Goal: Transaction & Acquisition: Purchase product/service

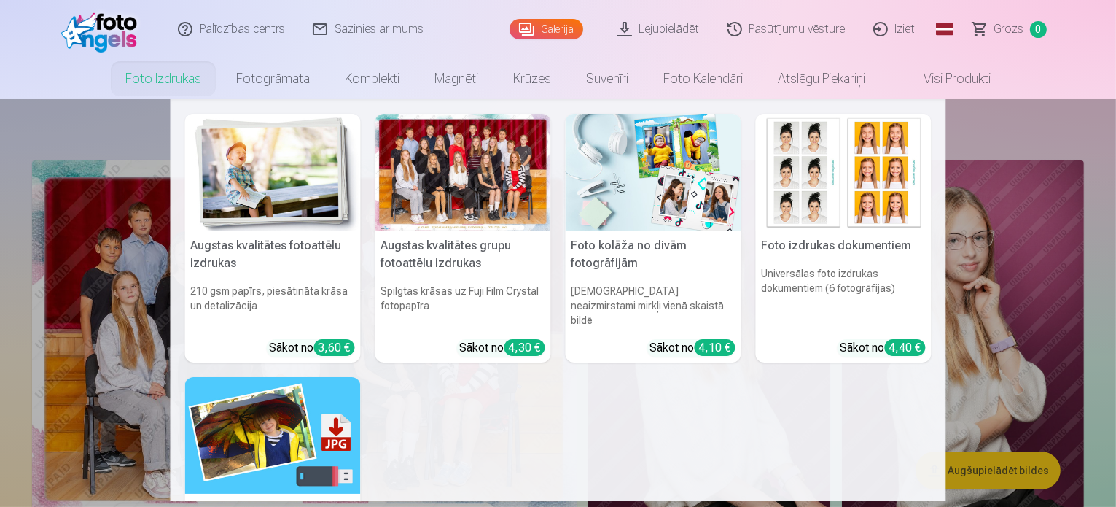
click at [173, 80] on link "Foto izdrukas" at bounding box center [163, 78] width 111 height 41
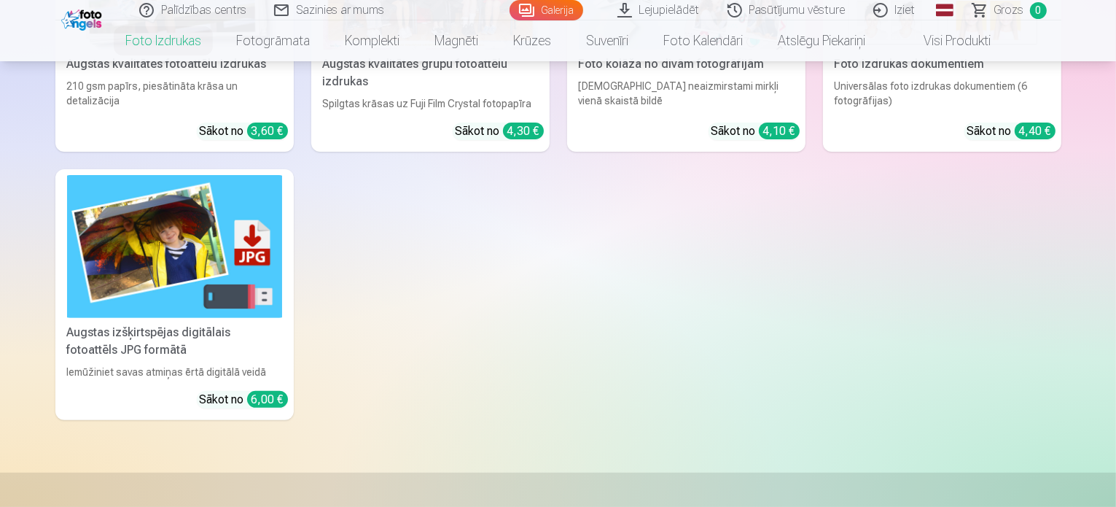
scroll to position [194, 0]
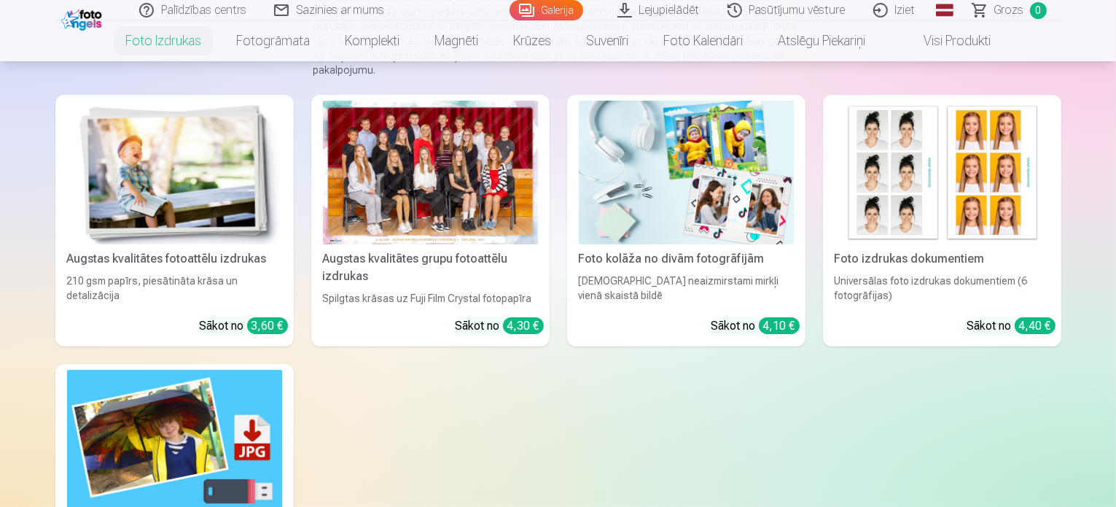
click at [446, 193] on div at bounding box center [430, 173] width 215 height 144
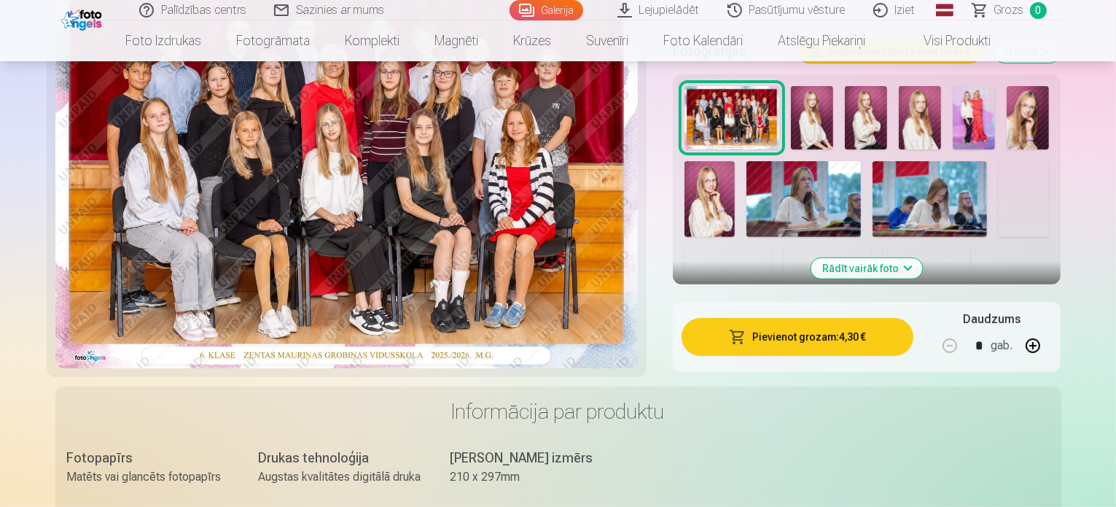
scroll to position [583, 0]
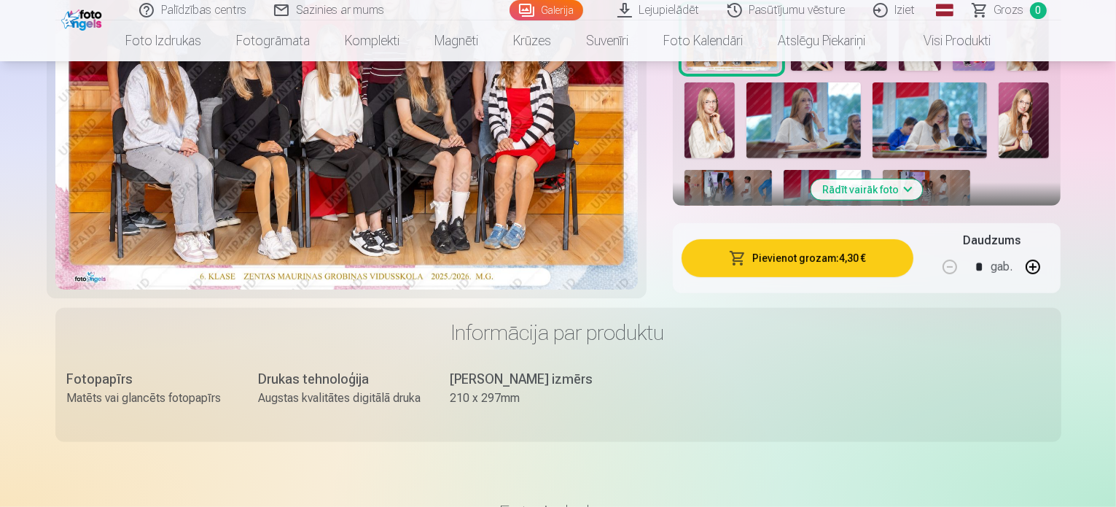
click at [837, 239] on button "Pievienot grozam : 4,30 €" at bounding box center [798, 258] width 233 height 38
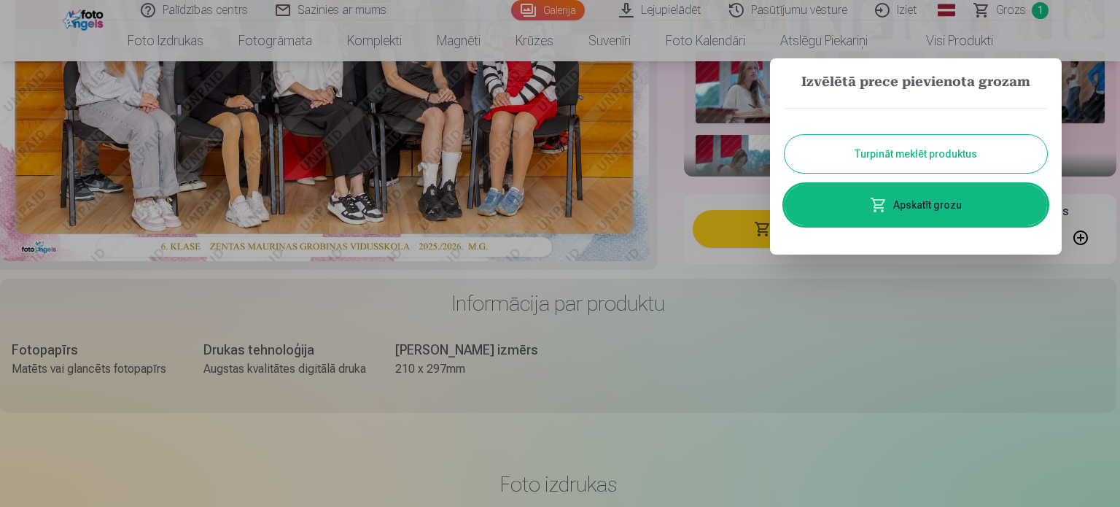
click at [881, 152] on button "Turpināt meklēt produktus" at bounding box center [915, 154] width 262 height 38
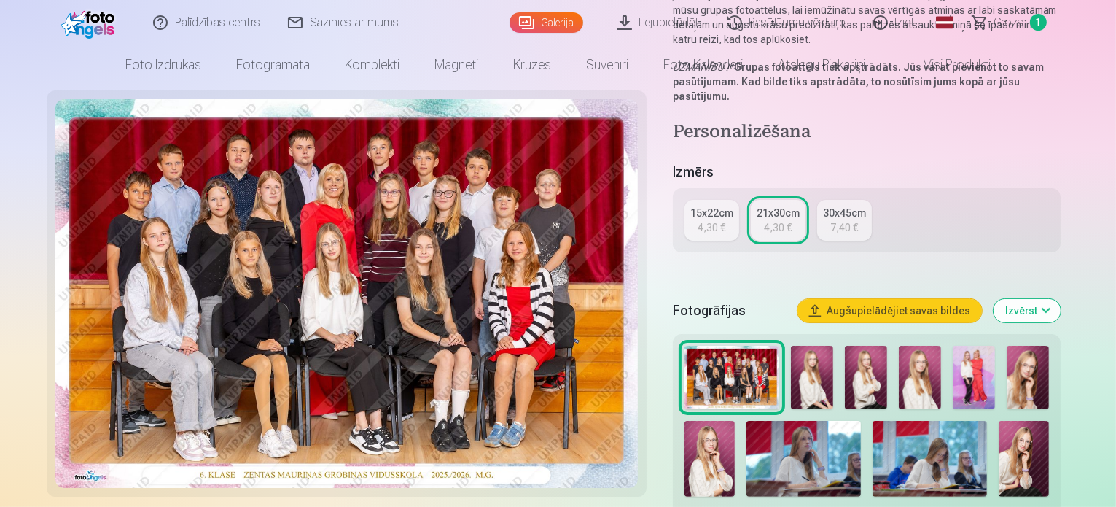
scroll to position [0, 0]
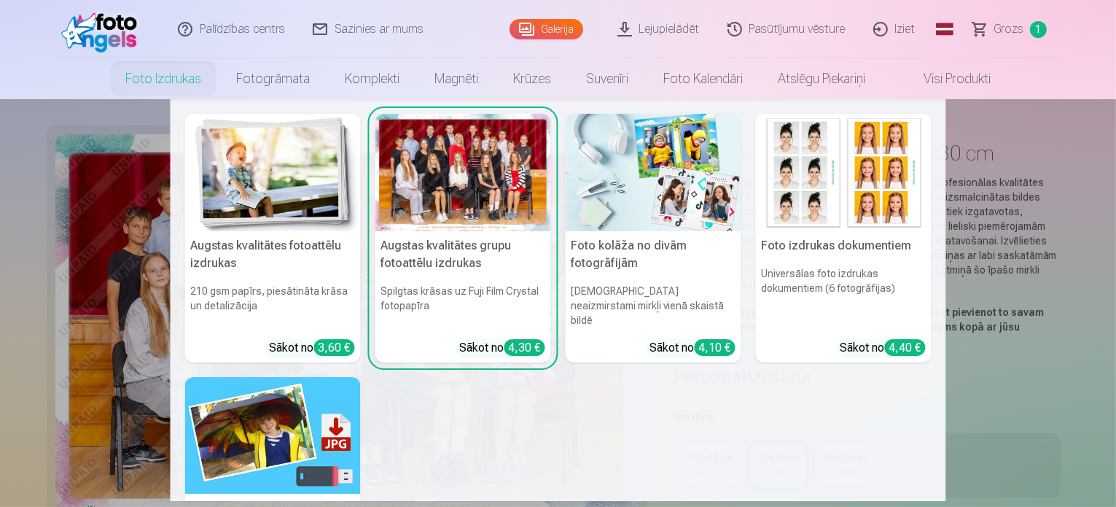
click at [187, 79] on link "Foto izdrukas" at bounding box center [163, 78] width 111 height 41
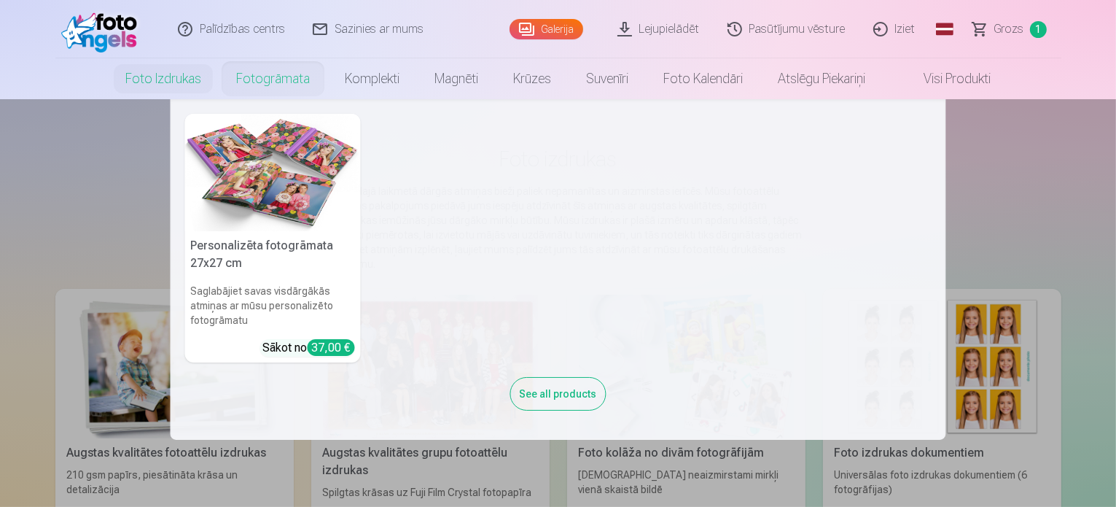
click at [272, 82] on link "Fotogrāmata" at bounding box center [273, 78] width 109 height 41
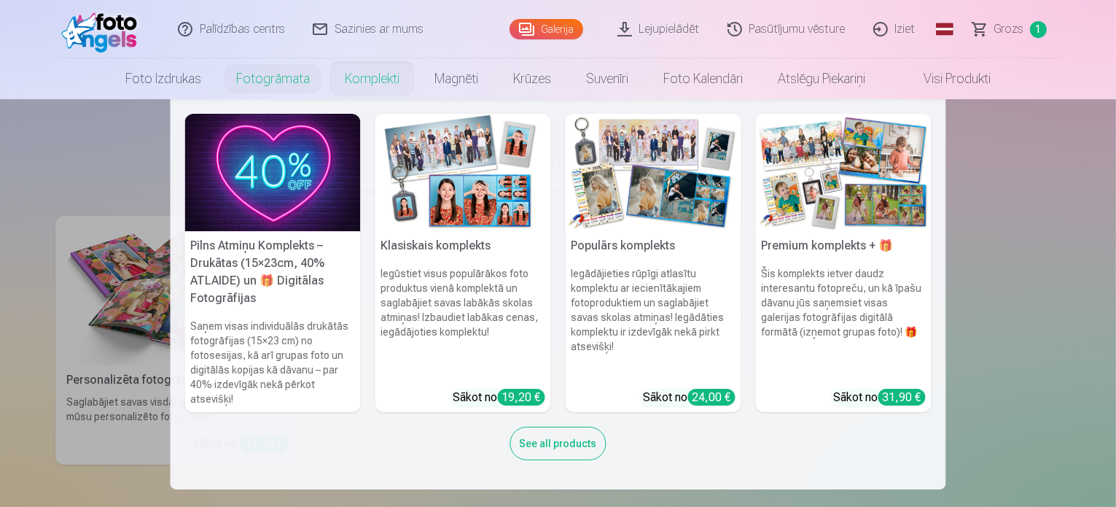
click at [386, 72] on link "Komplekti" at bounding box center [372, 78] width 90 height 41
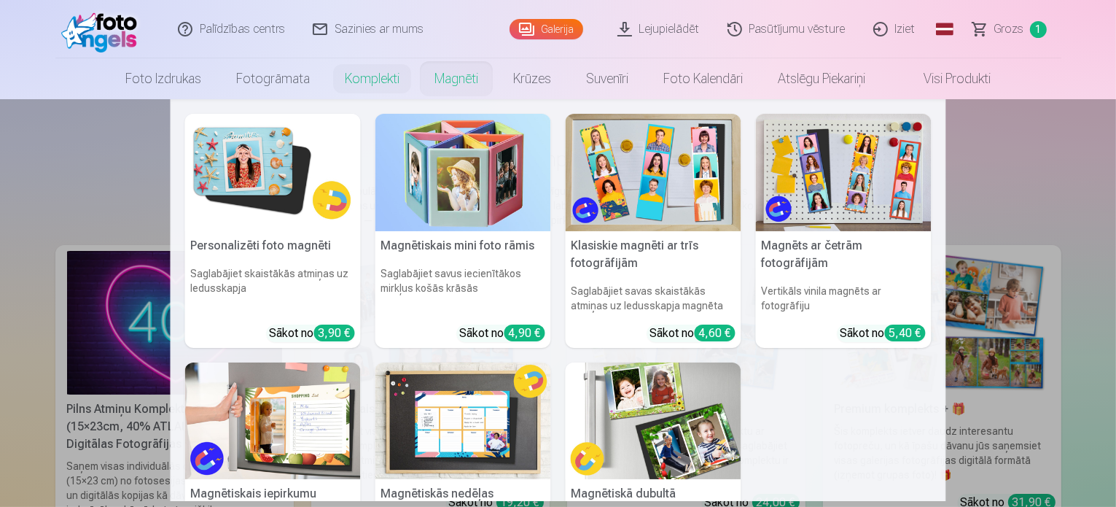
click at [452, 78] on link "Magnēti" at bounding box center [456, 78] width 79 height 41
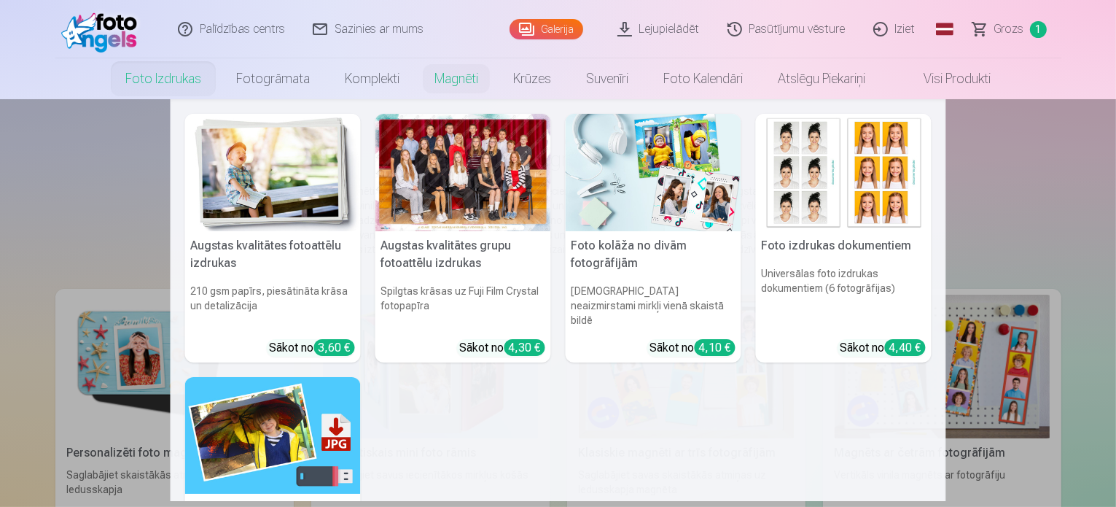
click at [150, 69] on link "Foto izdrukas" at bounding box center [163, 78] width 111 height 41
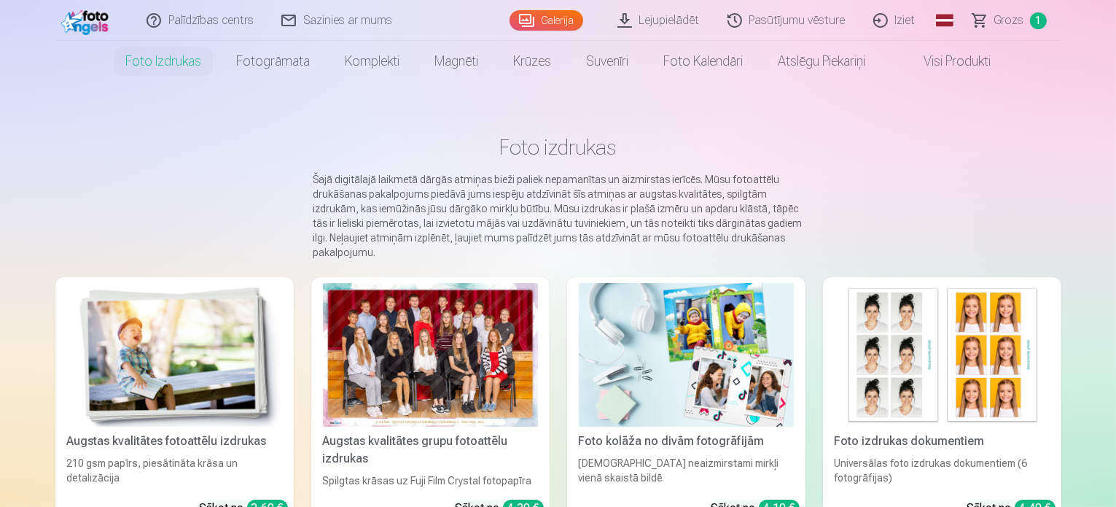
scroll to position [206, 0]
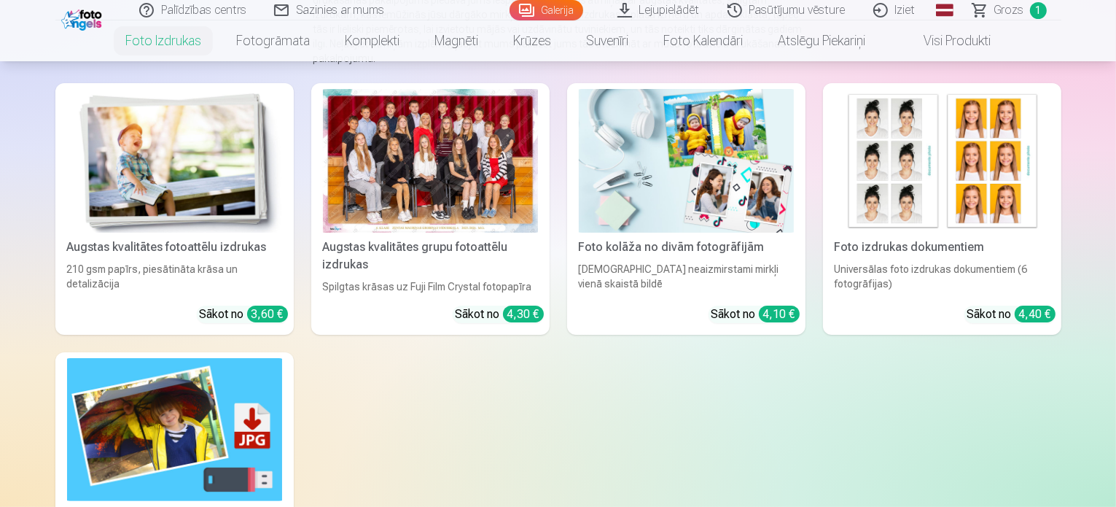
click at [454, 189] on div at bounding box center [430, 161] width 215 height 144
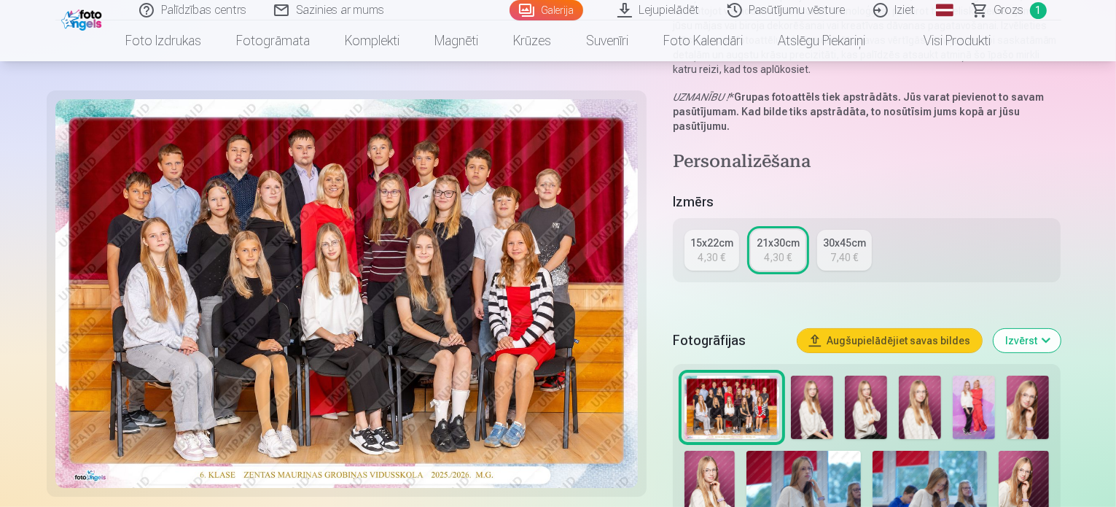
scroll to position [194, 0]
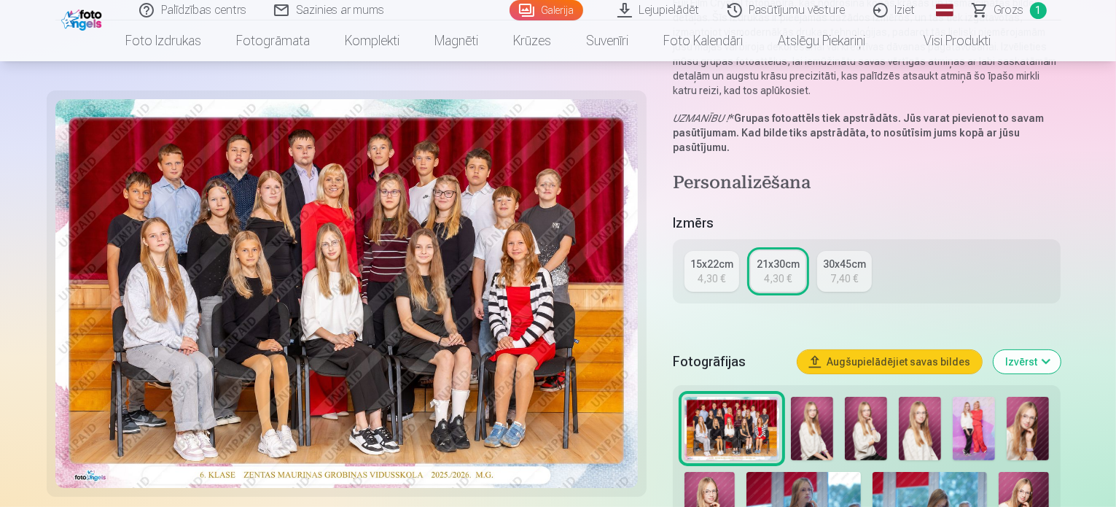
click at [981, 397] on img at bounding box center [974, 428] width 42 height 63
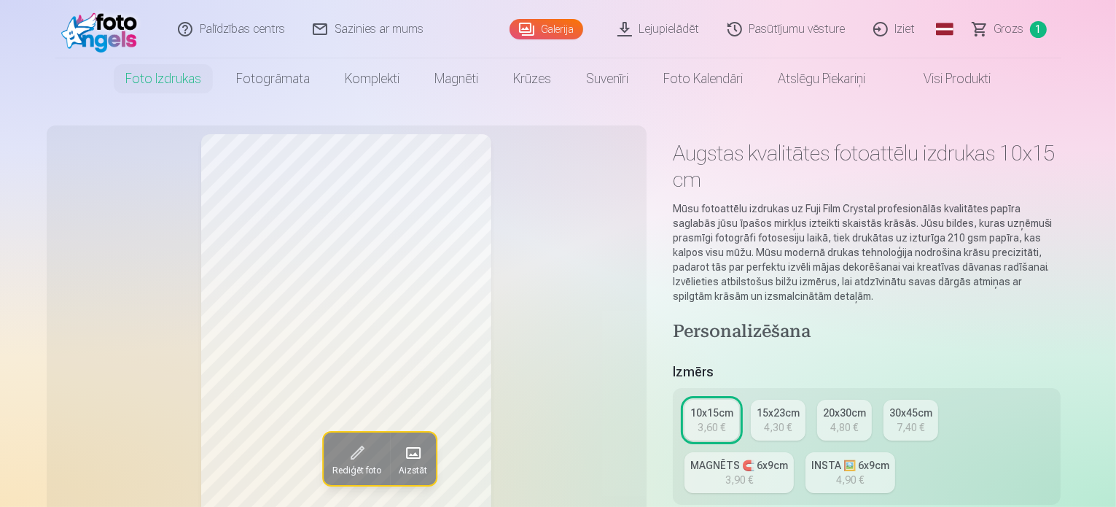
click at [791, 420] on div "4,30 €" at bounding box center [778, 427] width 28 height 15
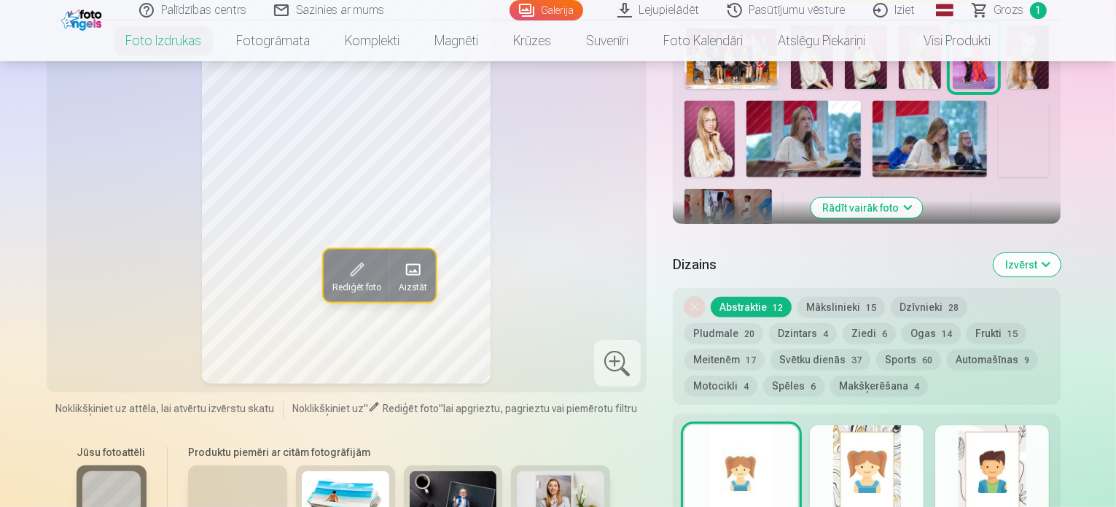
scroll to position [583, 0]
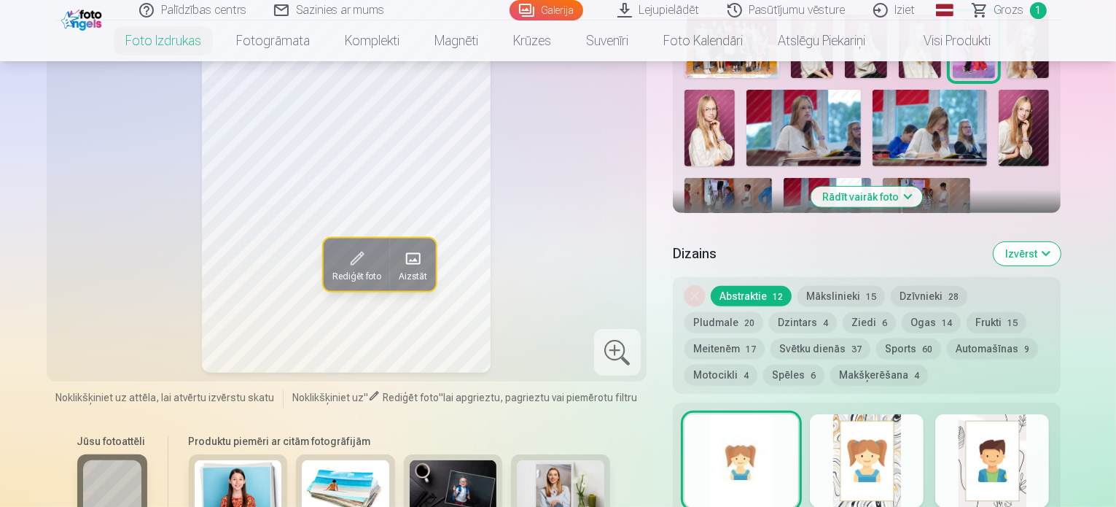
click at [771, 338] on button "Svētku dienās 37" at bounding box center [821, 348] width 100 height 20
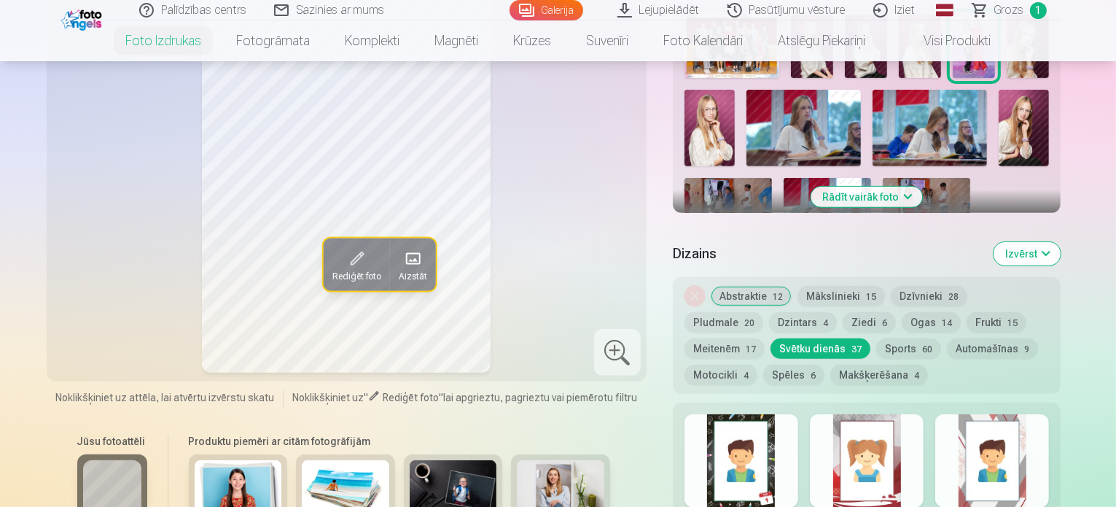
click at [889, 414] on div at bounding box center [867, 460] width 114 height 93
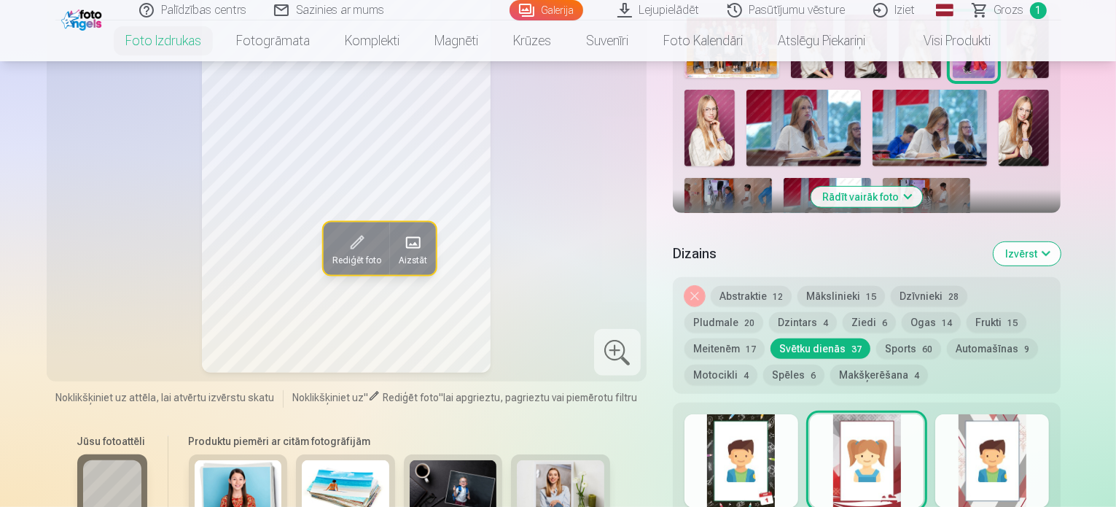
scroll to position [777, 0]
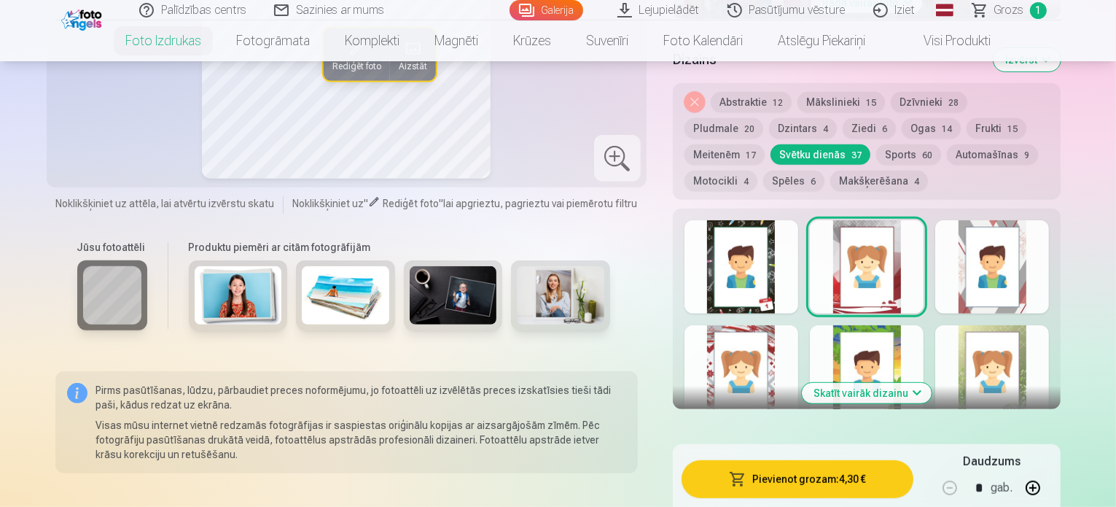
click at [771, 352] on div at bounding box center [742, 371] width 114 height 93
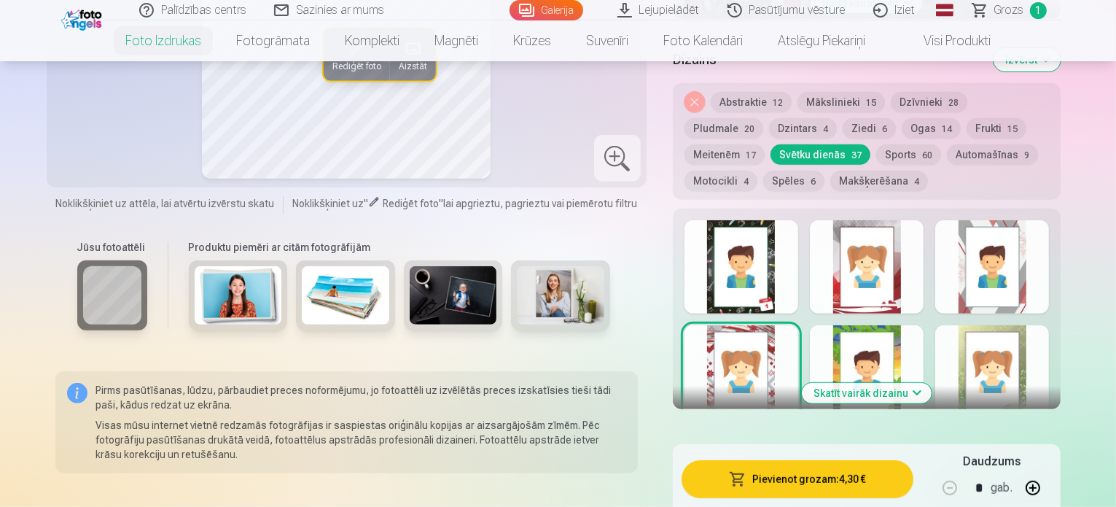
click at [765, 144] on button "Meitenēm 17" at bounding box center [725, 154] width 80 height 20
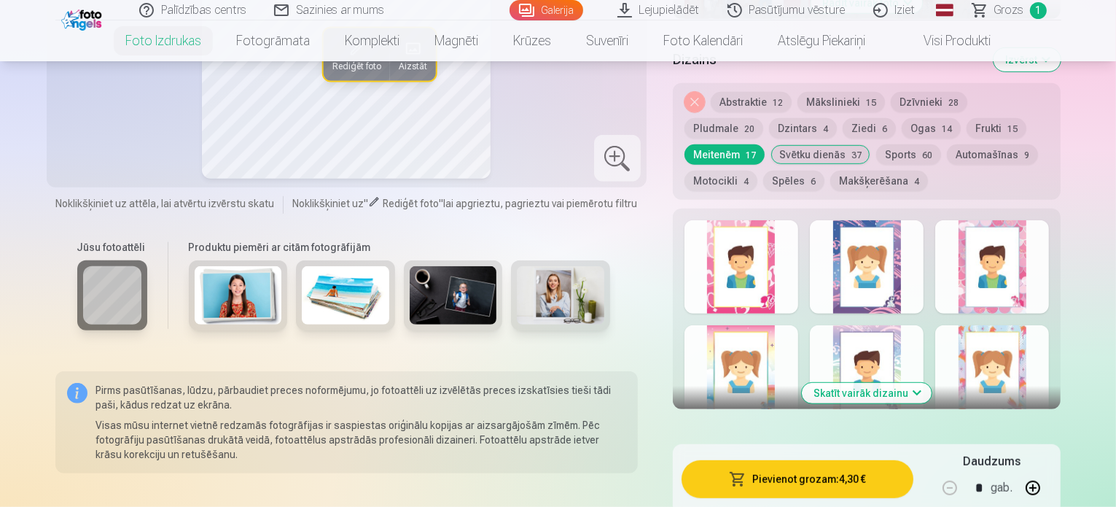
click at [793, 238] on div at bounding box center [742, 266] width 114 height 93
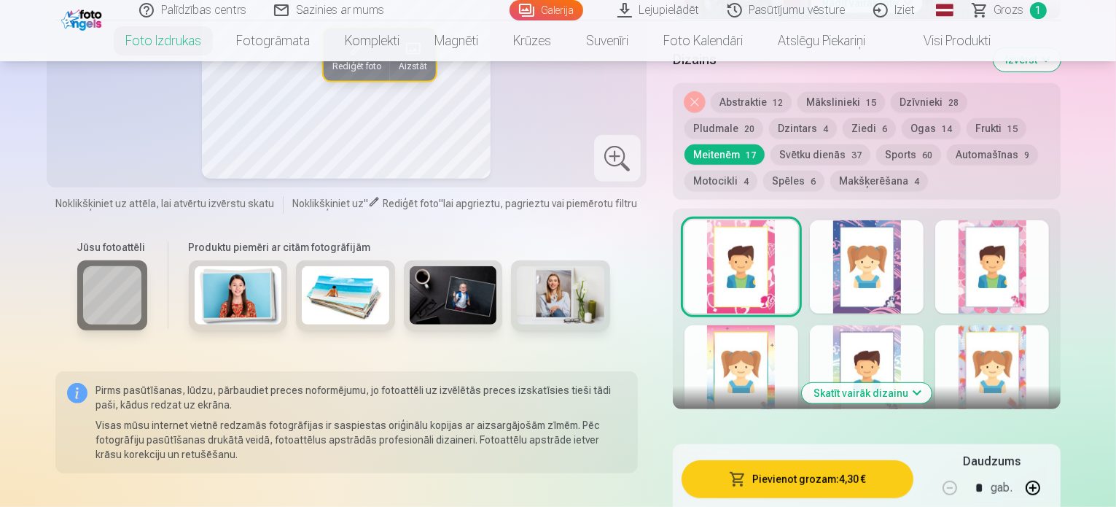
click at [1015, 325] on div at bounding box center [992, 371] width 114 height 93
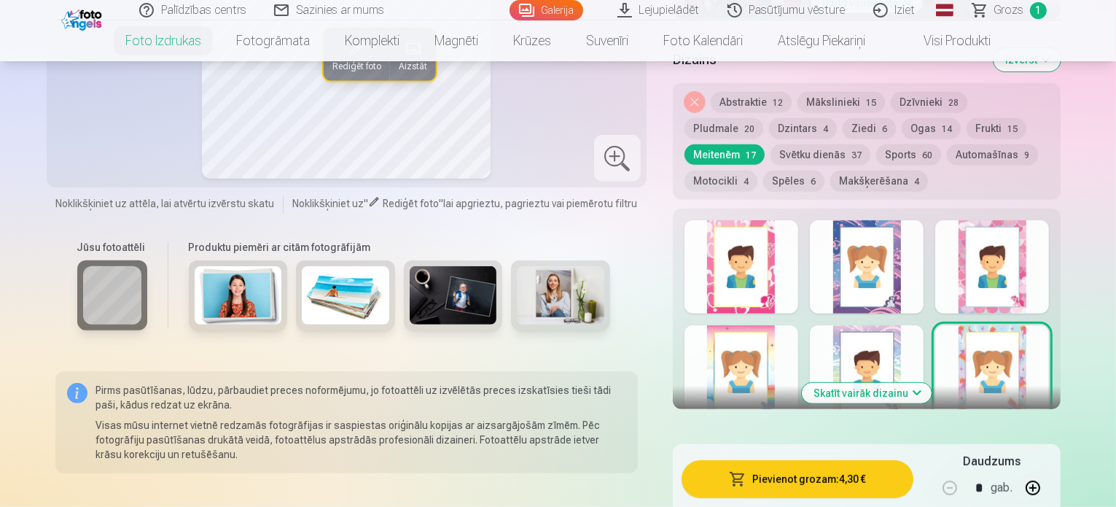
click at [924, 325] on div at bounding box center [867, 371] width 114 height 93
click at [914, 251] on div at bounding box center [867, 266] width 114 height 93
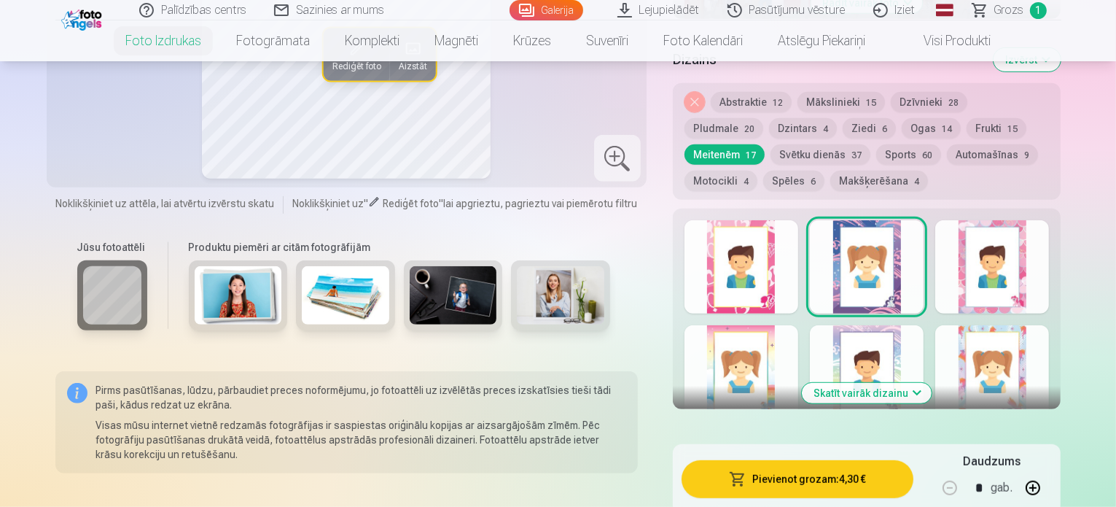
click at [1038, 256] on div at bounding box center [992, 266] width 114 height 93
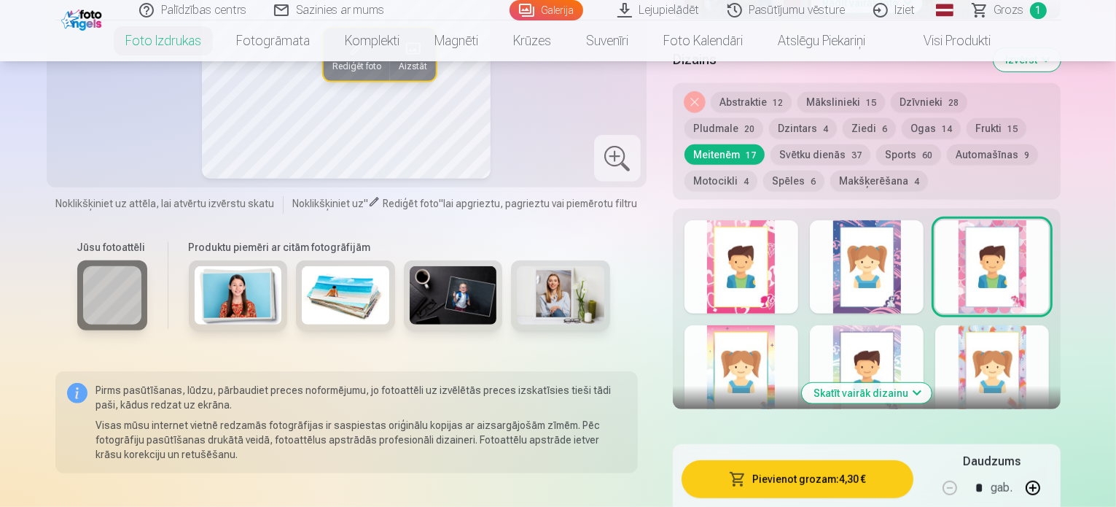
click at [752, 234] on div at bounding box center [742, 266] width 114 height 93
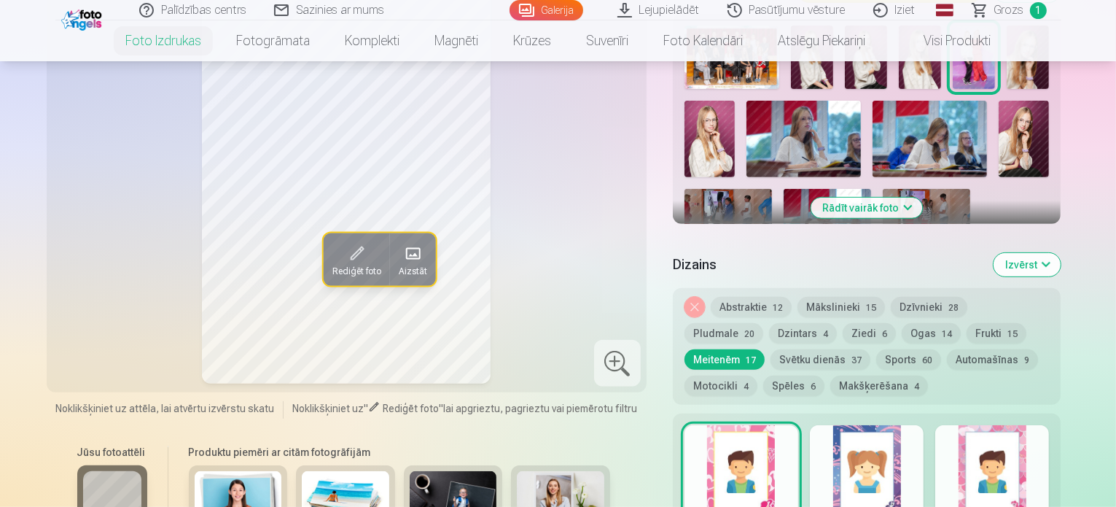
scroll to position [583, 0]
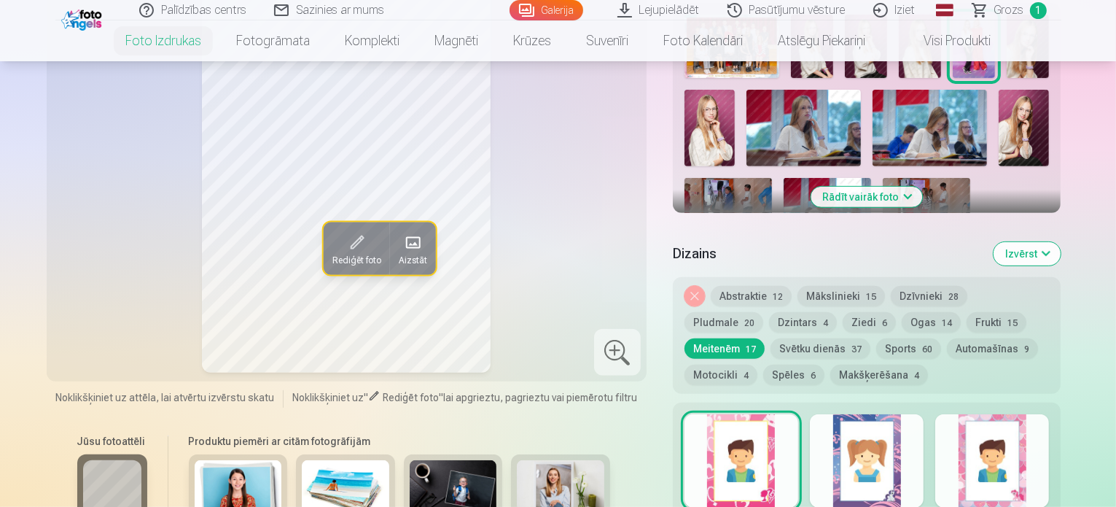
click at [781, 338] on button "Svētku dienās 37" at bounding box center [821, 348] width 100 height 20
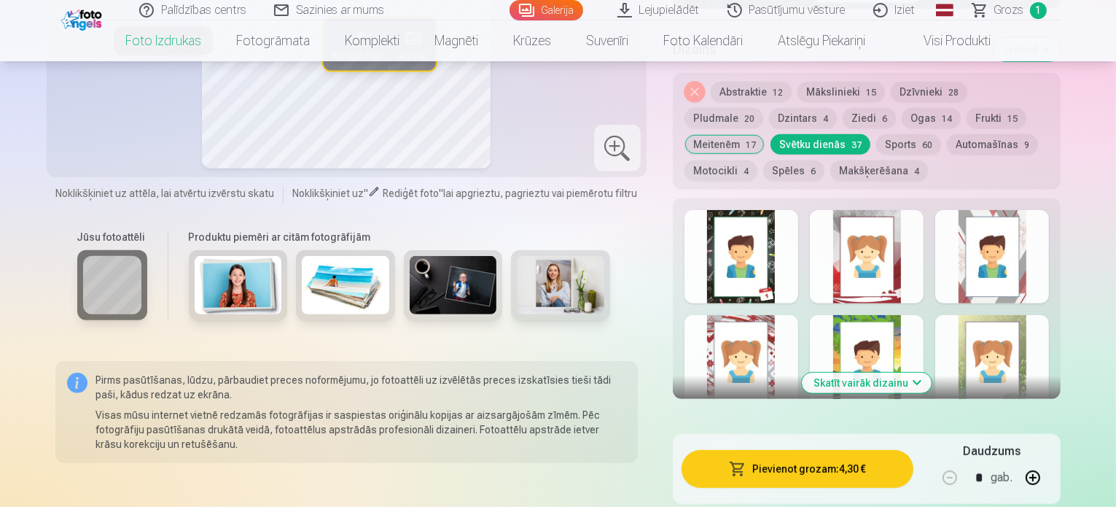
scroll to position [777, 0]
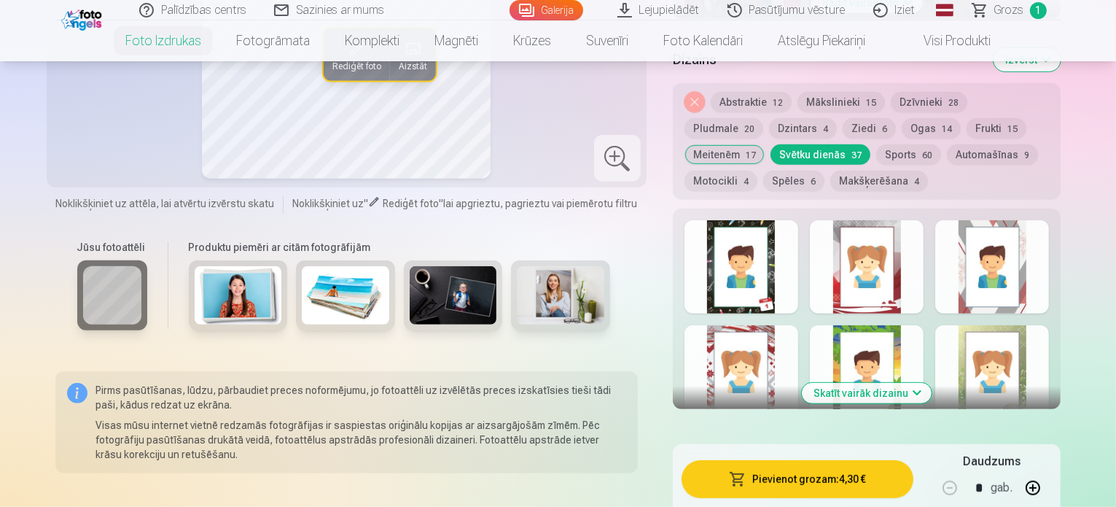
click at [910, 383] on button "Skatīt vairāk dizainu" at bounding box center [867, 393] width 130 height 20
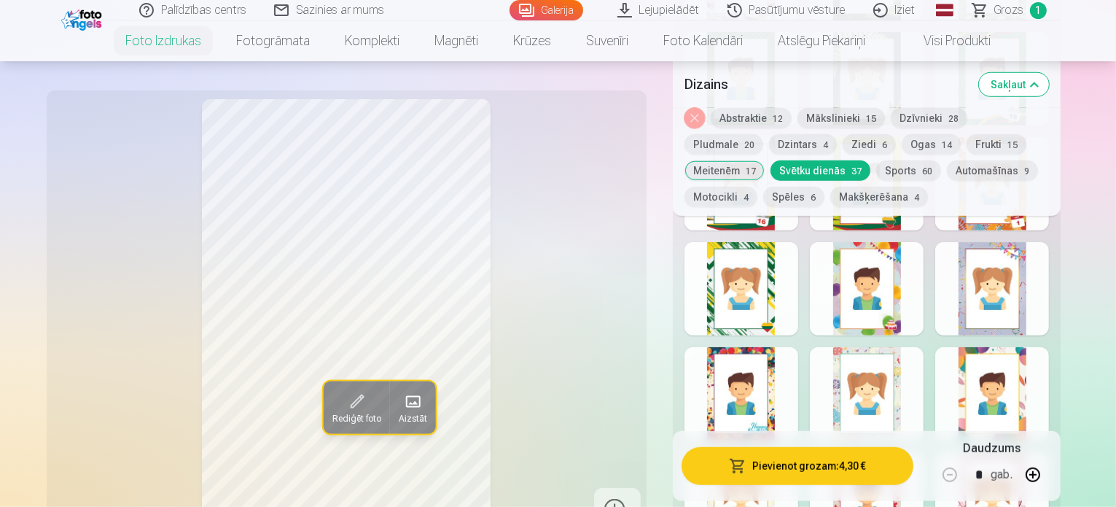
scroll to position [1360, 0]
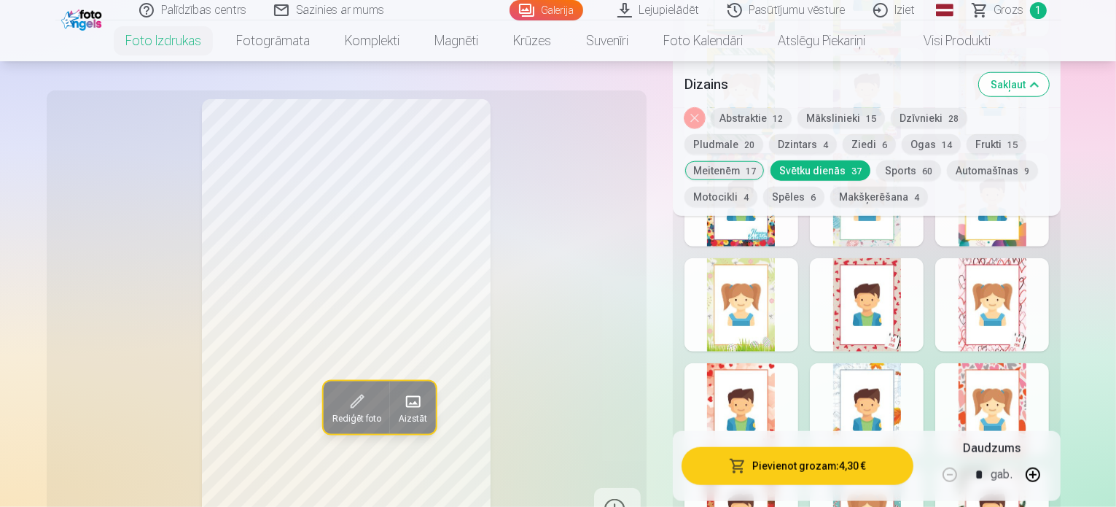
click at [1012, 363] on div at bounding box center [992, 409] width 114 height 93
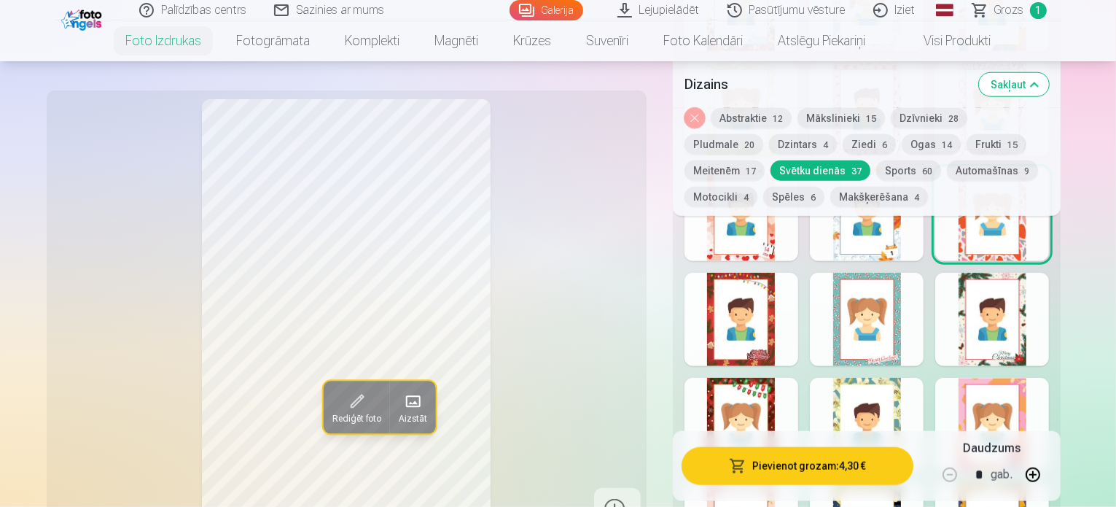
scroll to position [1555, 0]
click at [765, 160] on button "Meitenēm 17" at bounding box center [725, 170] width 80 height 20
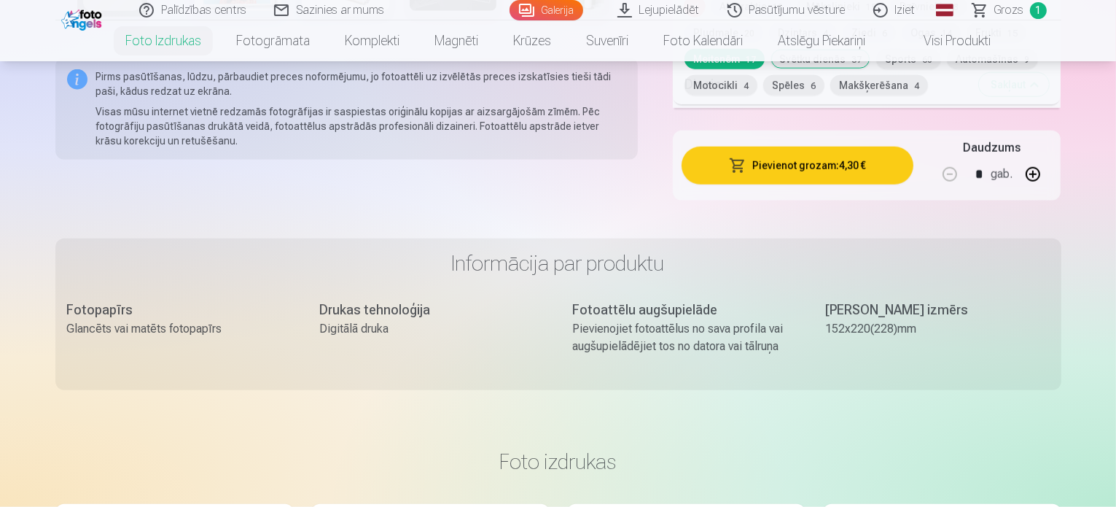
scroll to position [1166, 0]
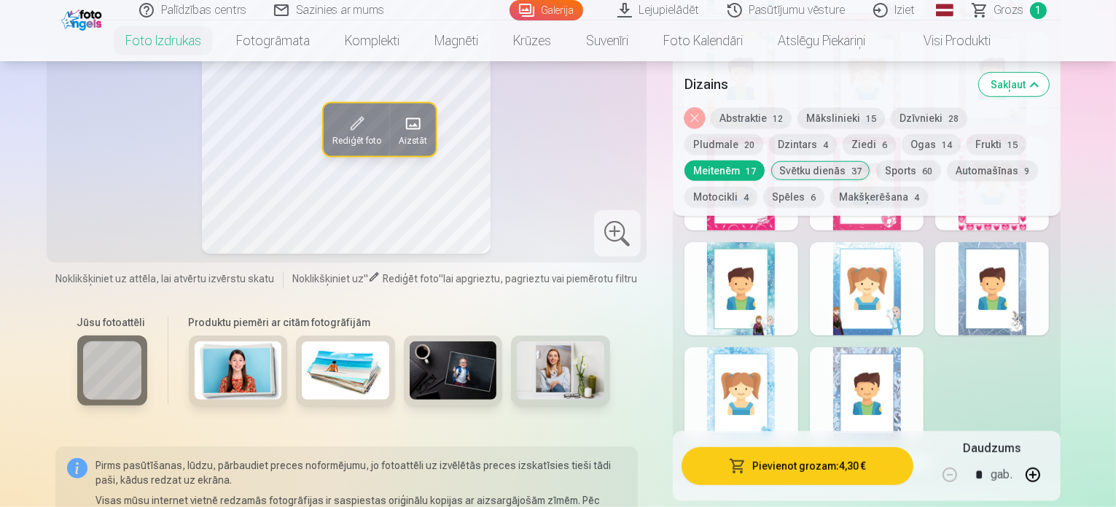
click at [907, 452] on button "Rādīt mazāk dizainu" at bounding box center [866, 462] width 131 height 20
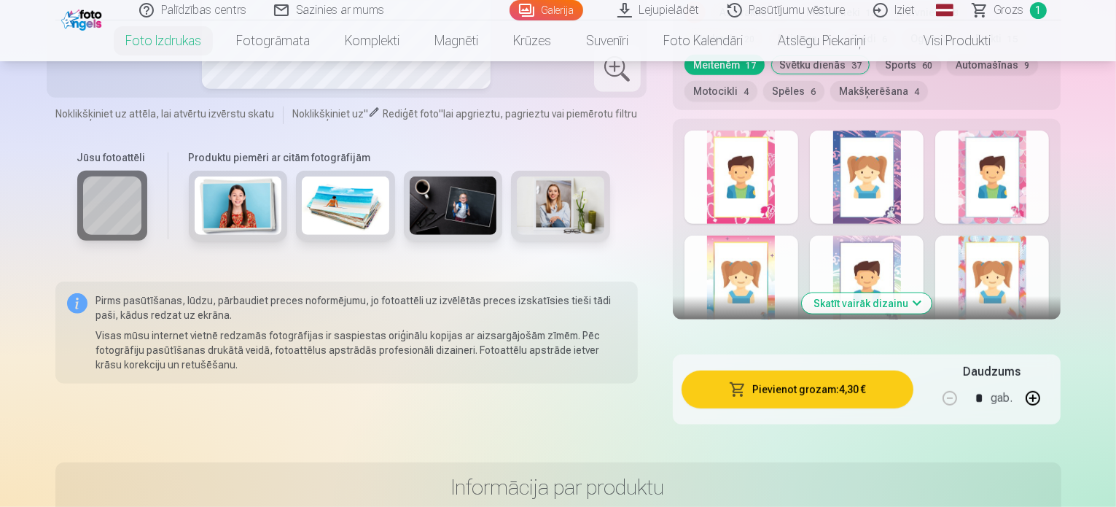
scroll to position [709, 0]
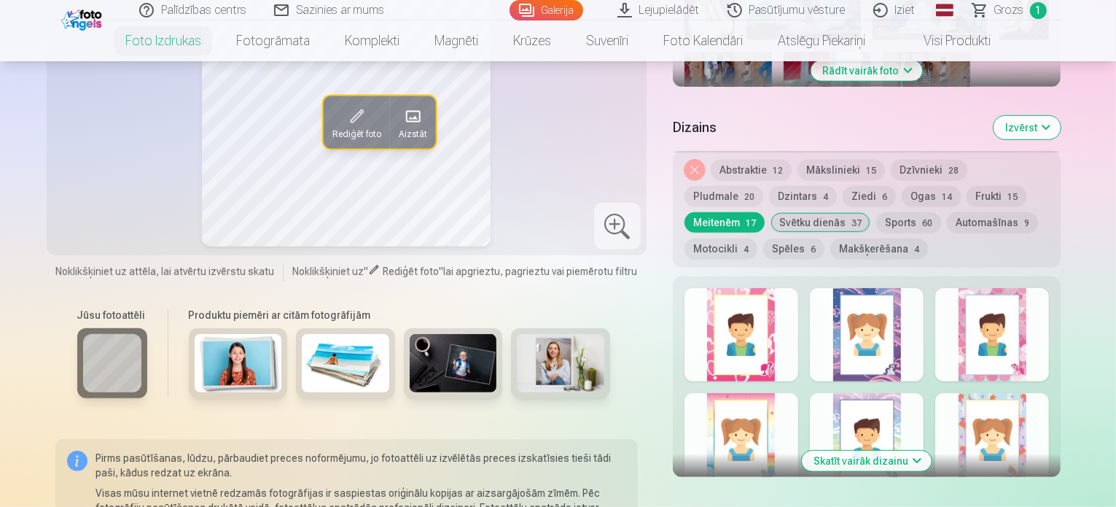
click at [918, 451] on button "Skatīt vairāk dizainu" at bounding box center [867, 461] width 130 height 20
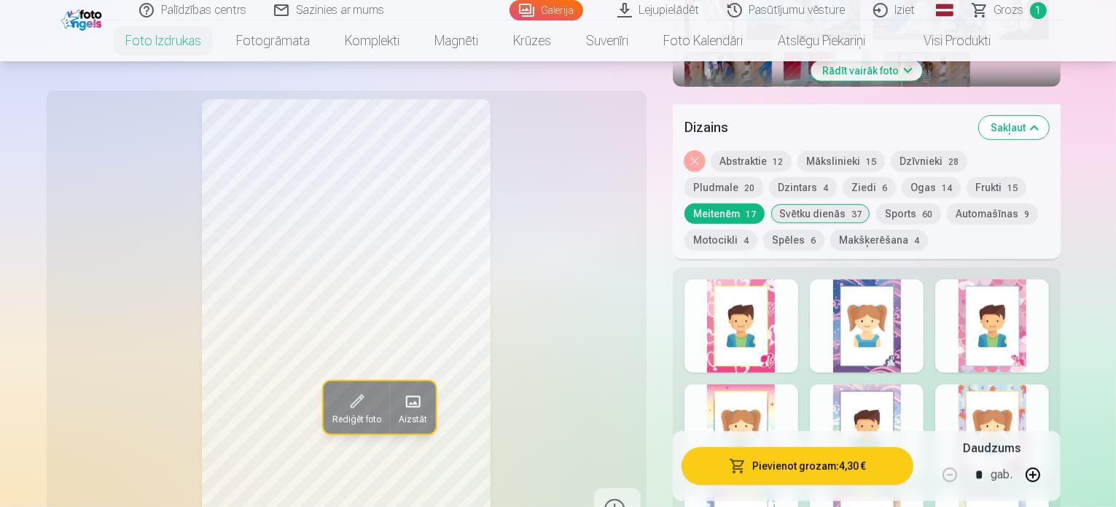
scroll to position [904, 0]
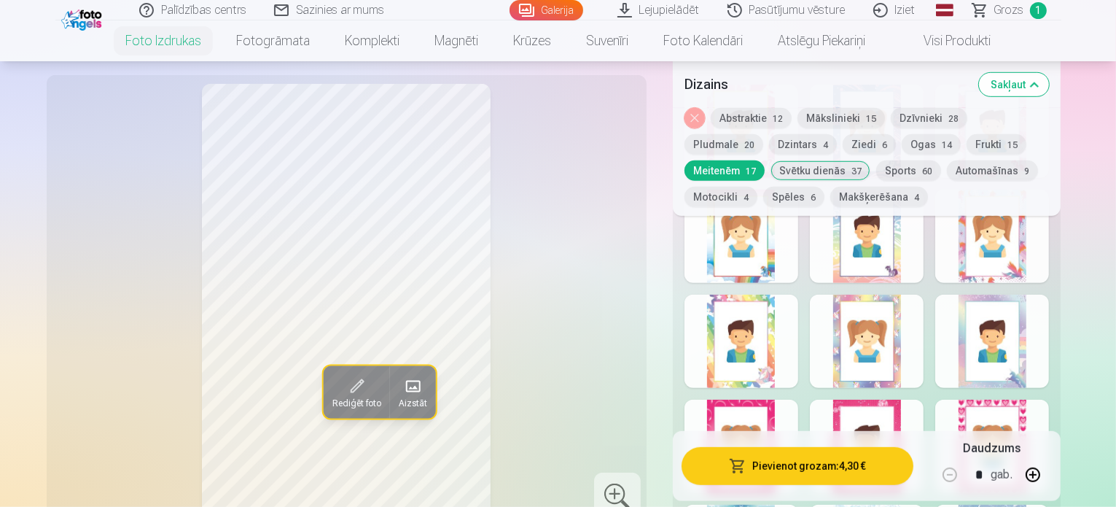
click at [898, 318] on div at bounding box center [867, 341] width 114 height 93
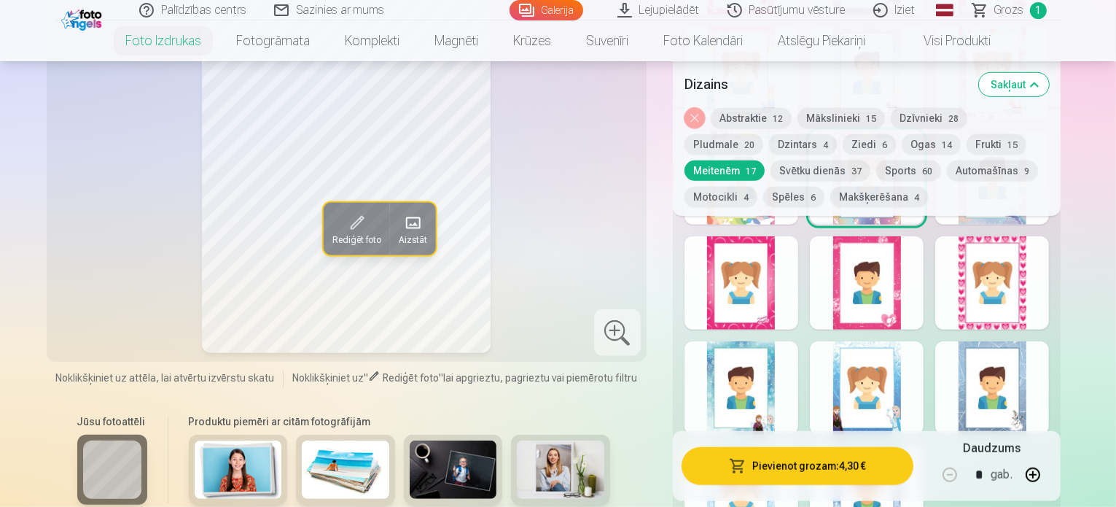
scroll to position [1099, 0]
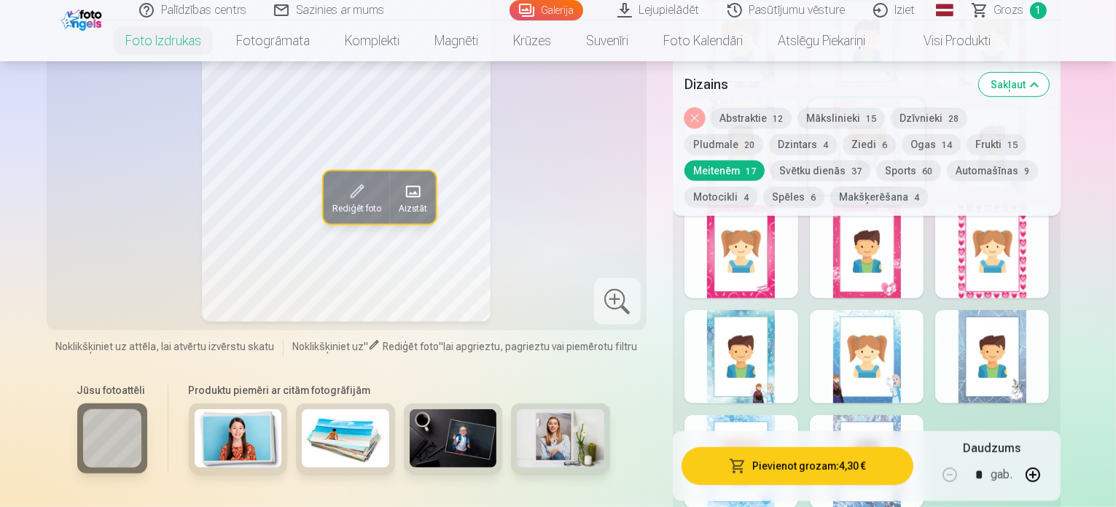
click at [878, 415] on div at bounding box center [867, 461] width 114 height 93
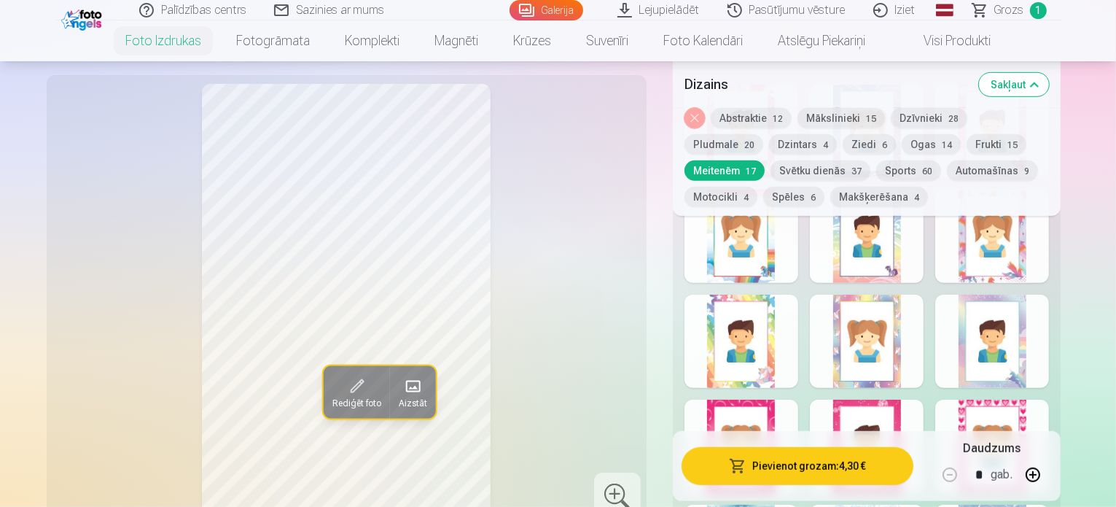
click at [886, 323] on div at bounding box center [867, 341] width 114 height 93
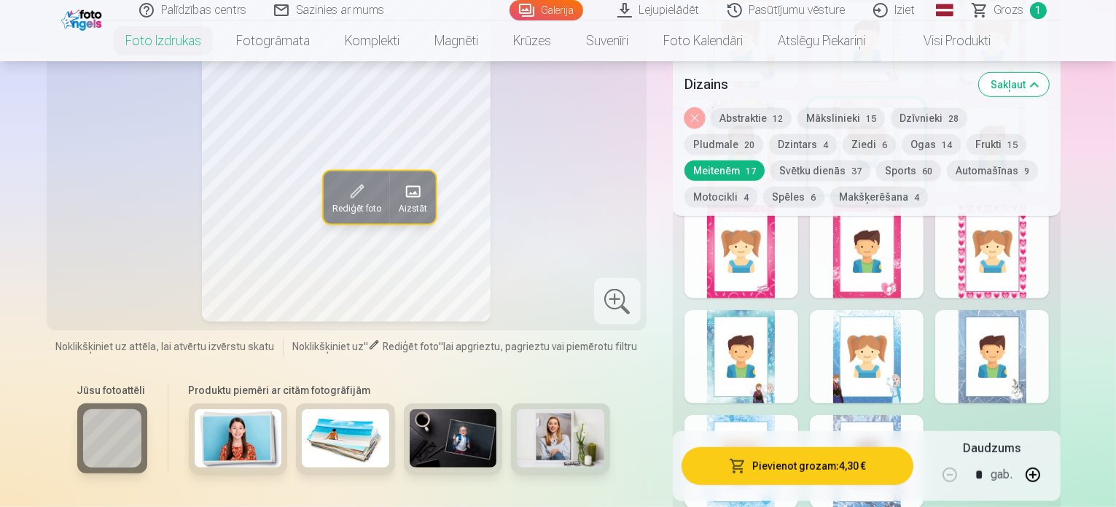
click at [759, 246] on div at bounding box center [742, 251] width 114 height 93
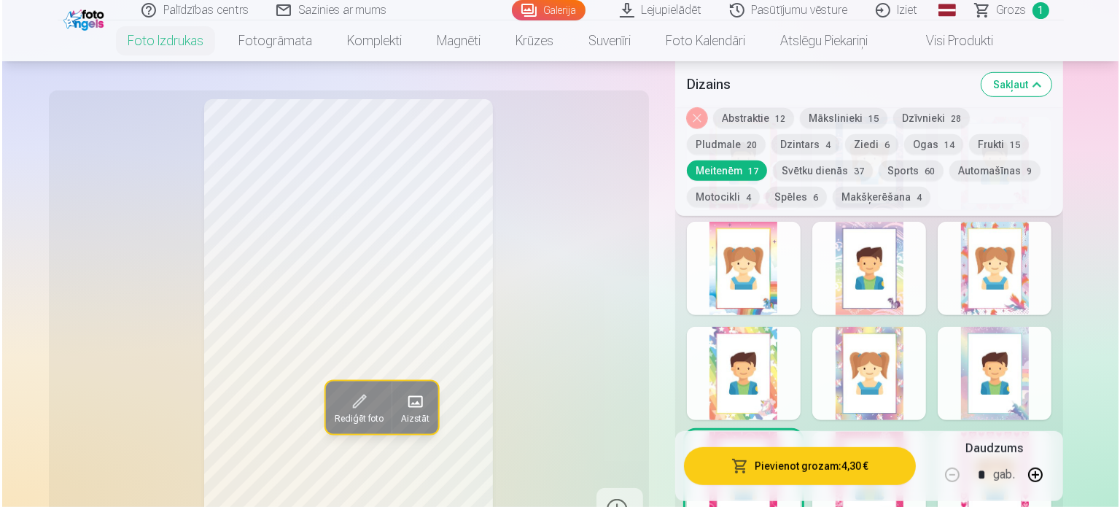
scroll to position [904, 0]
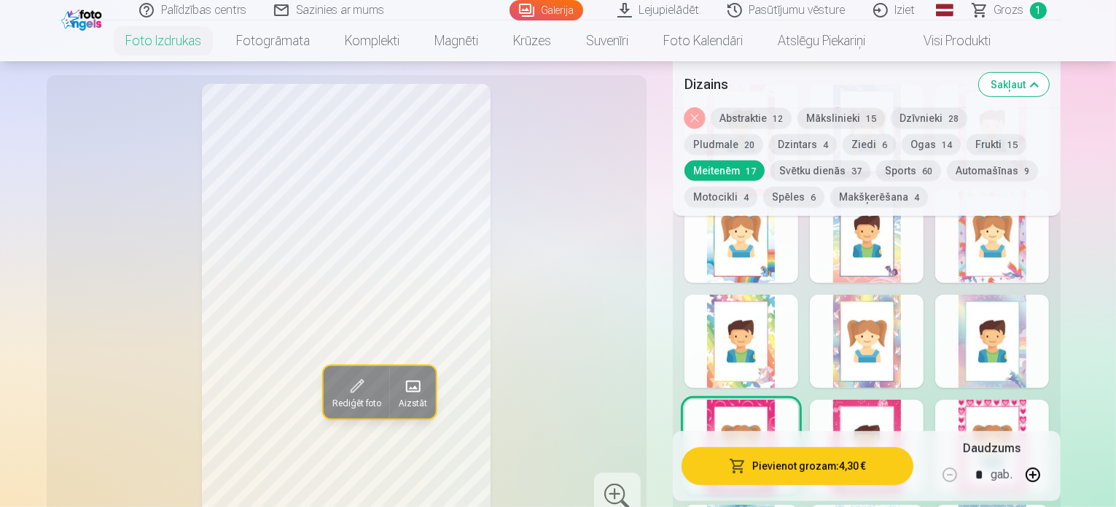
click at [822, 472] on button "Pievienot grozam : 4,30 €" at bounding box center [798, 466] width 233 height 38
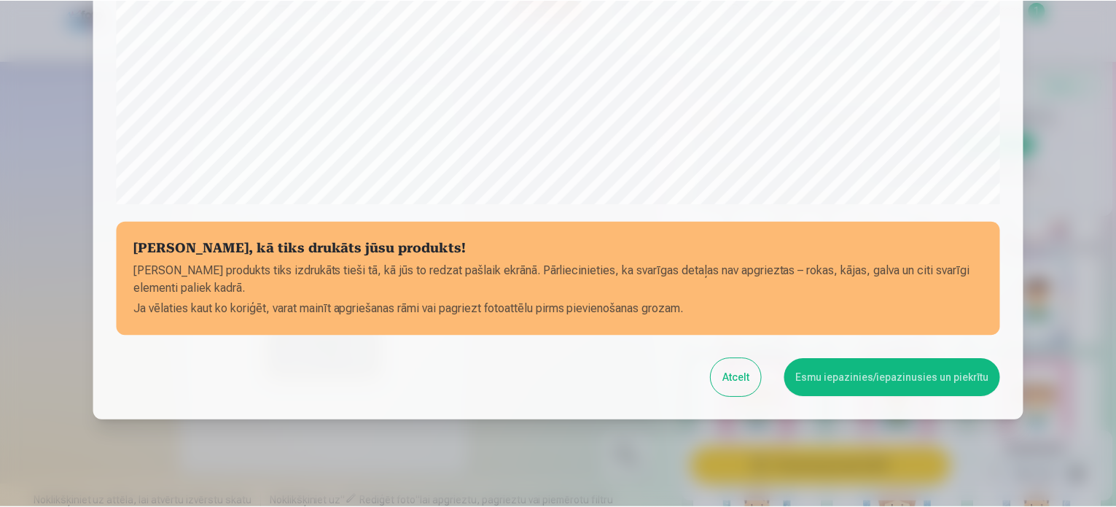
scroll to position [542, 0]
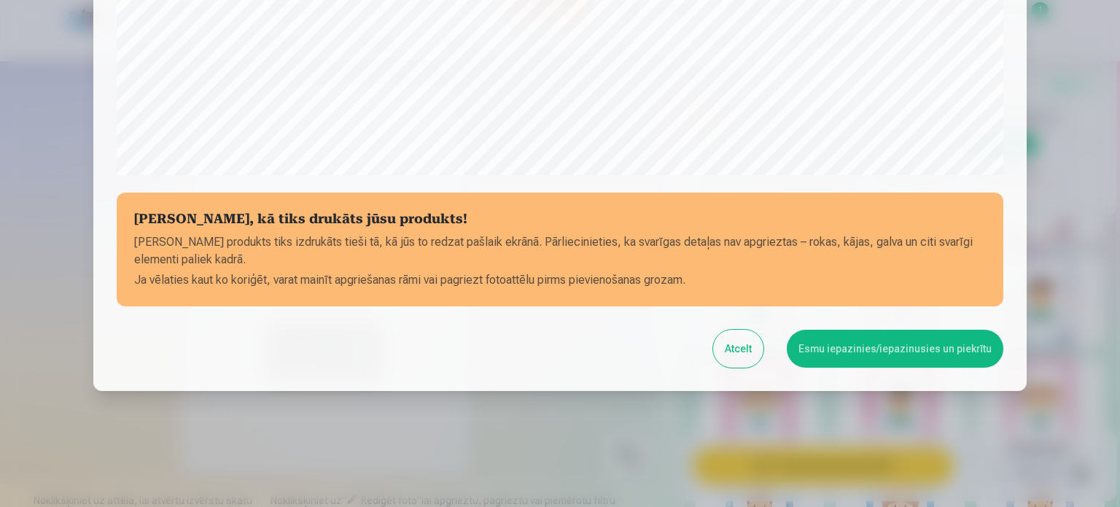
click at [849, 358] on button "Esmu iepazinies/iepazinusies un piekrītu" at bounding box center [895, 348] width 217 height 38
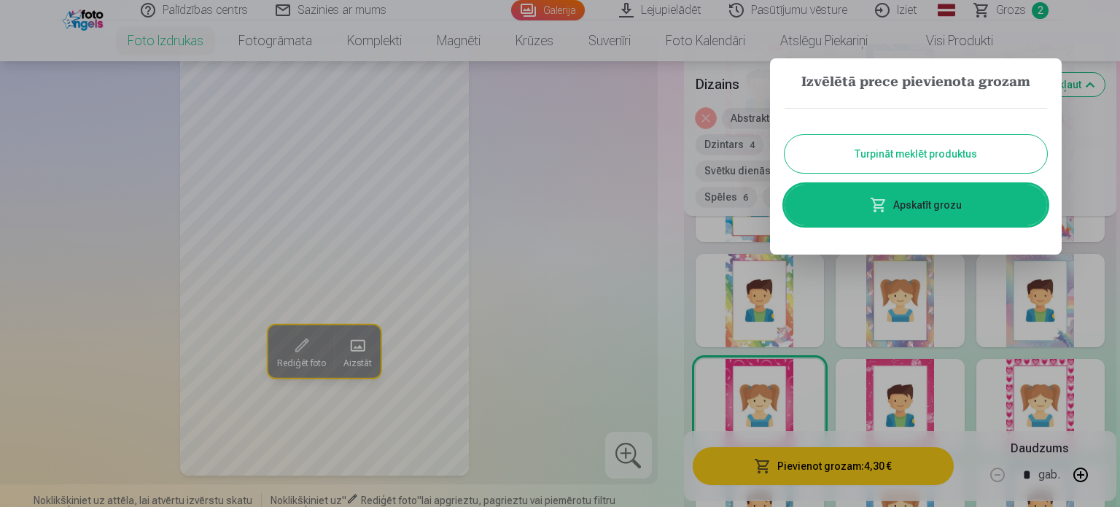
click at [911, 155] on button "Turpināt meklēt produktus" at bounding box center [915, 154] width 262 height 38
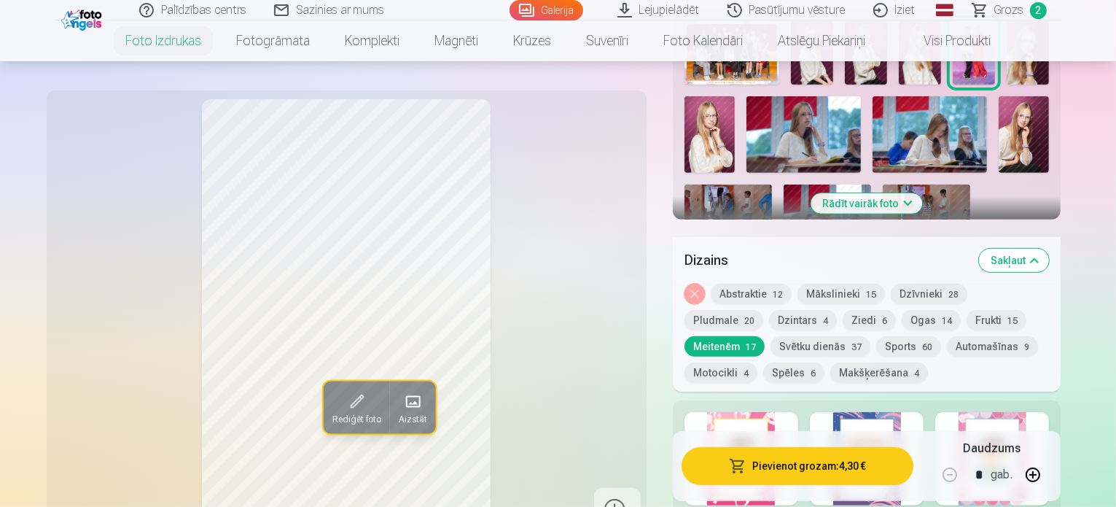
scroll to position [515, 0]
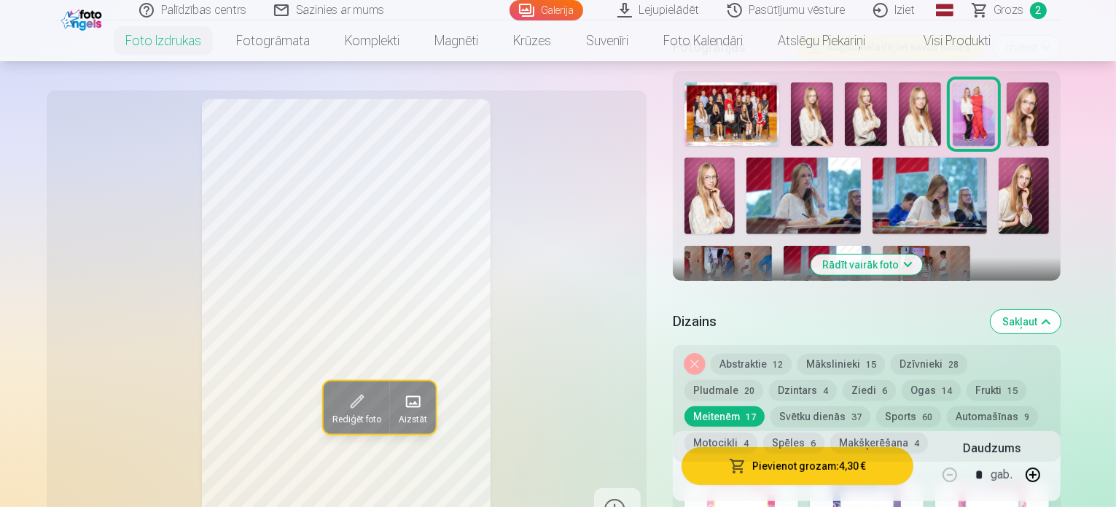
click at [752, 157] on img at bounding box center [803, 195] width 114 height 76
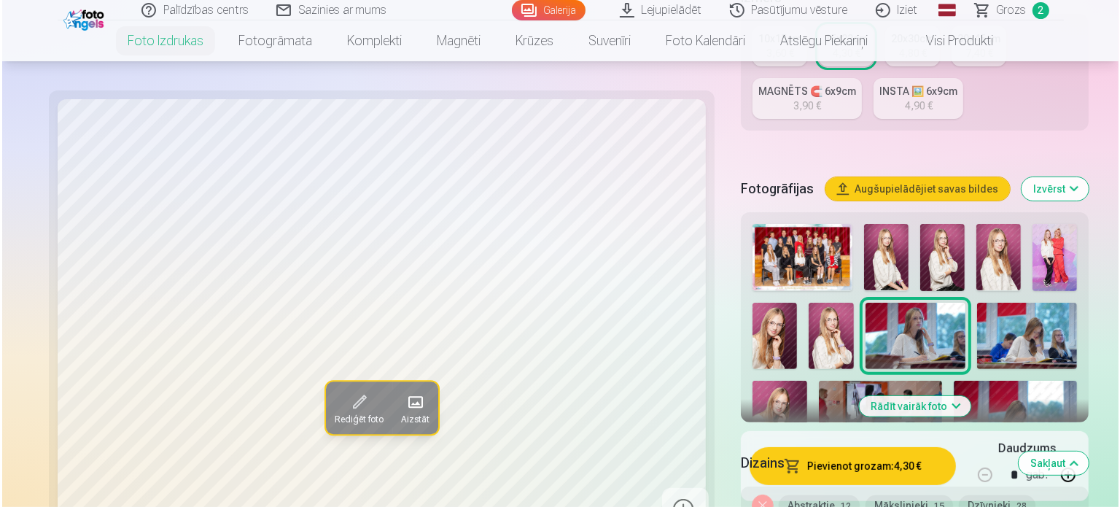
scroll to position [583, 0]
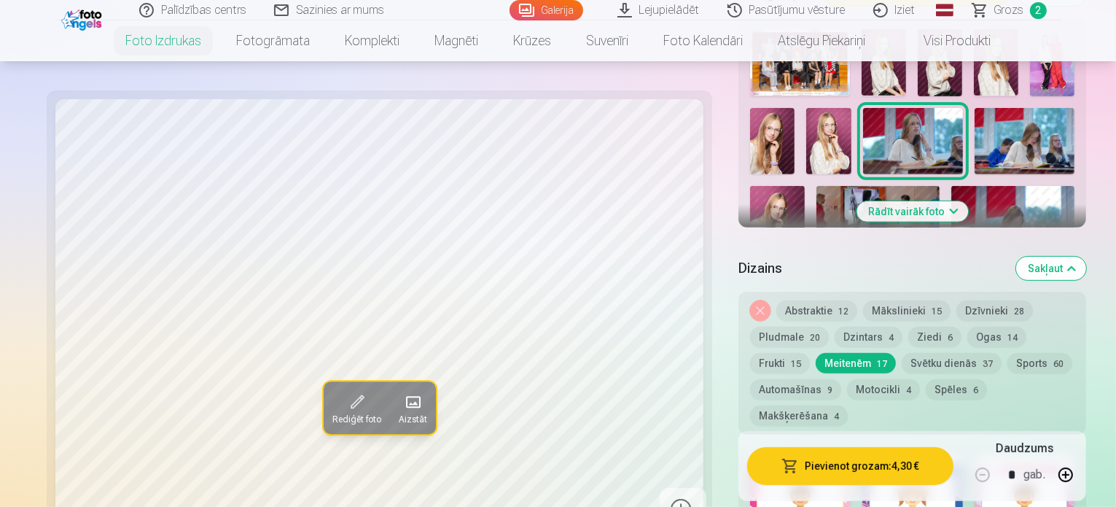
click at [836, 470] on button "Pievienot grozam : 4,30 €" at bounding box center [850, 466] width 206 height 38
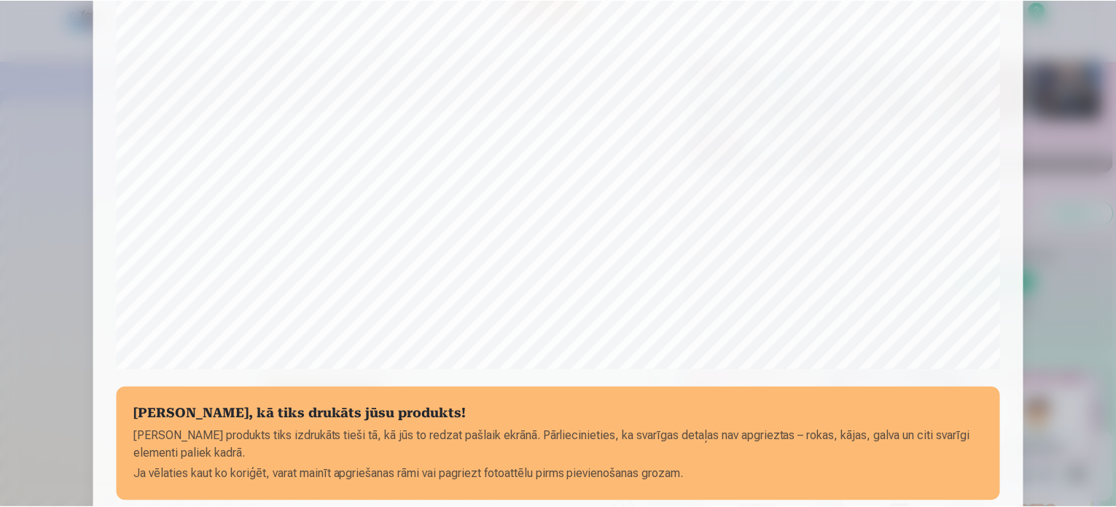
scroll to position [542, 0]
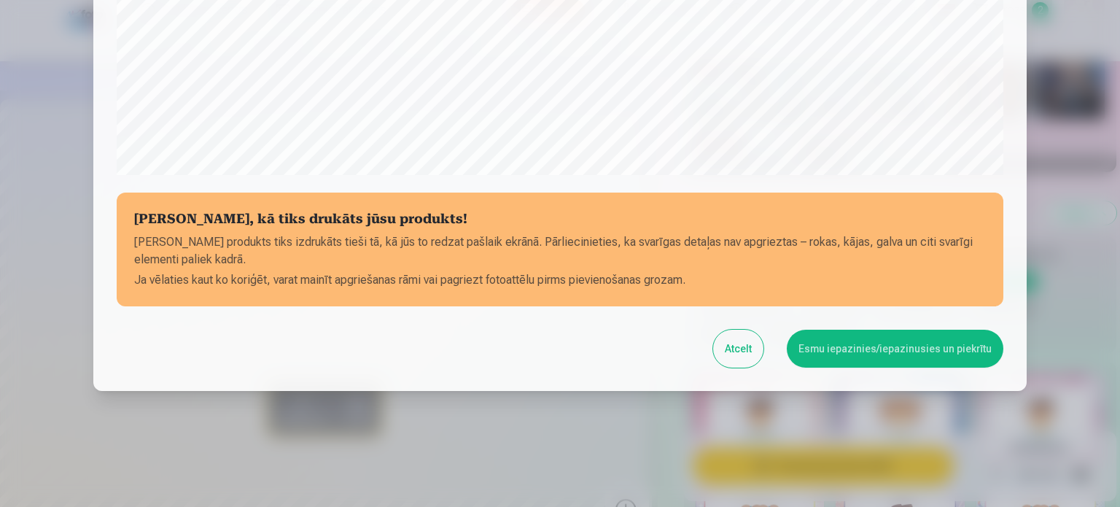
click at [857, 351] on button "Esmu iepazinies/iepazinusies un piekrītu" at bounding box center [895, 348] width 217 height 38
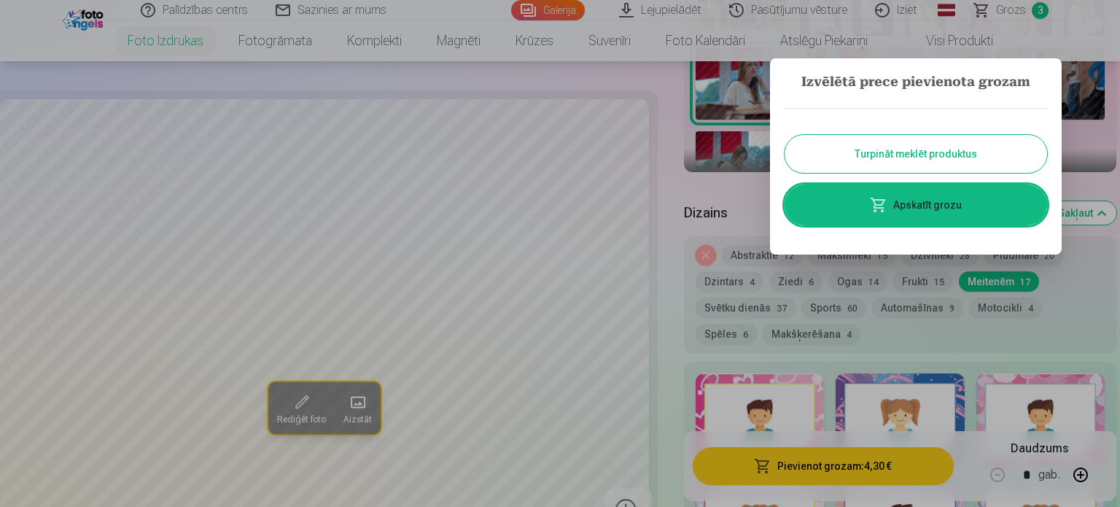
click at [922, 151] on button "Turpināt meklēt produktus" at bounding box center [915, 154] width 262 height 38
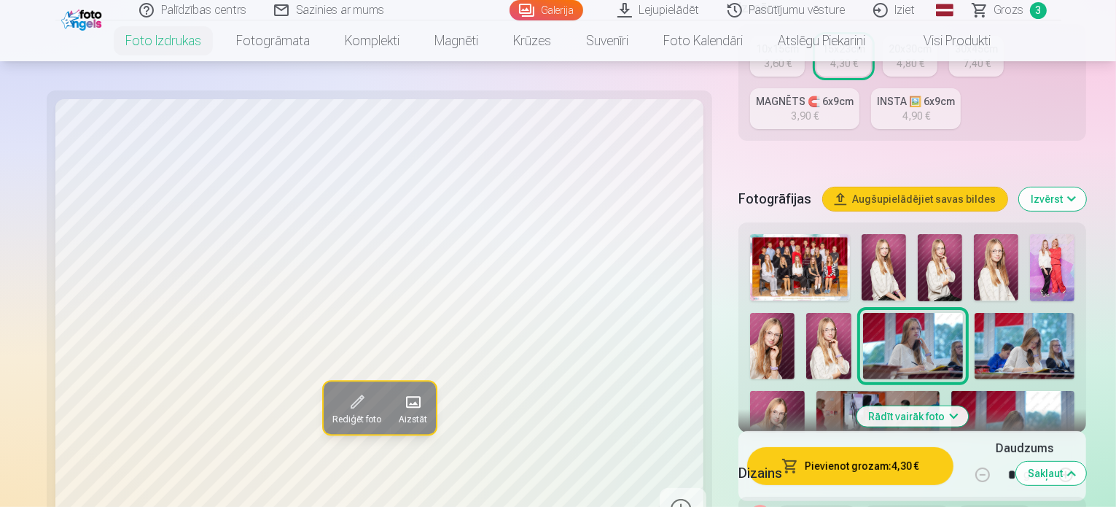
scroll to position [389, 0]
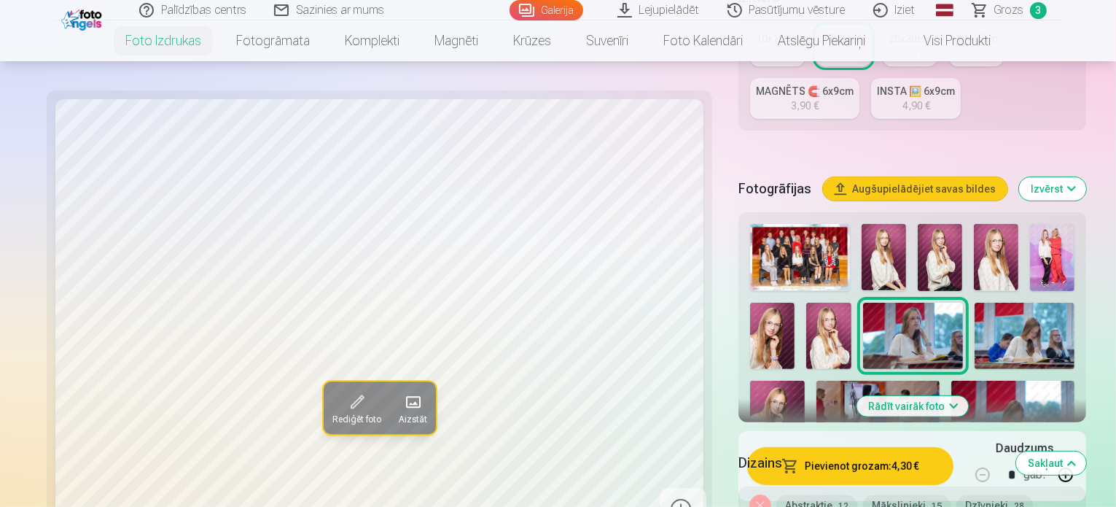
click at [918, 224] on img at bounding box center [940, 257] width 44 height 67
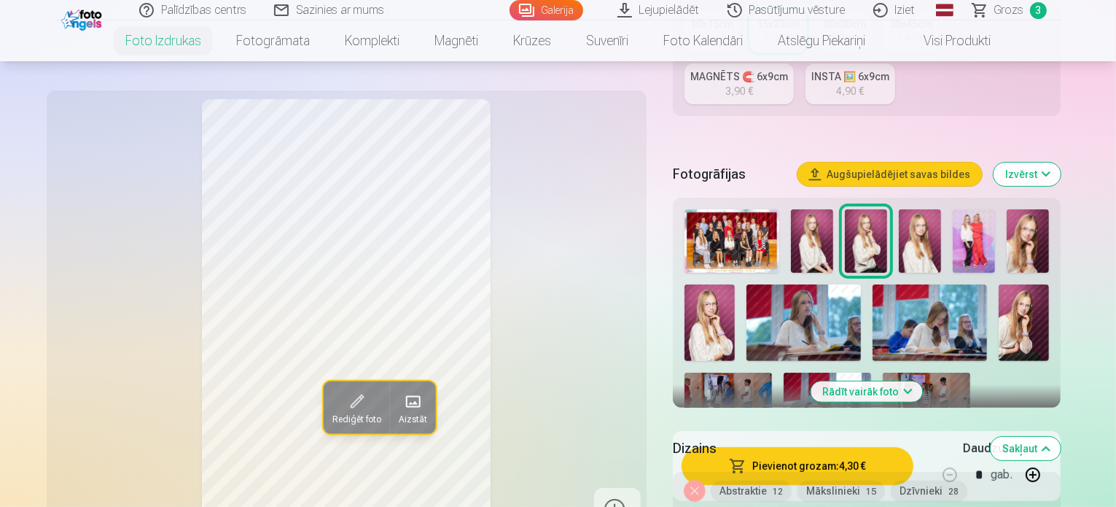
click at [814, 210] on img at bounding box center [812, 240] width 42 height 63
click at [928, 217] on img at bounding box center [920, 240] width 42 height 63
click at [736, 284] on img at bounding box center [710, 322] width 51 height 76
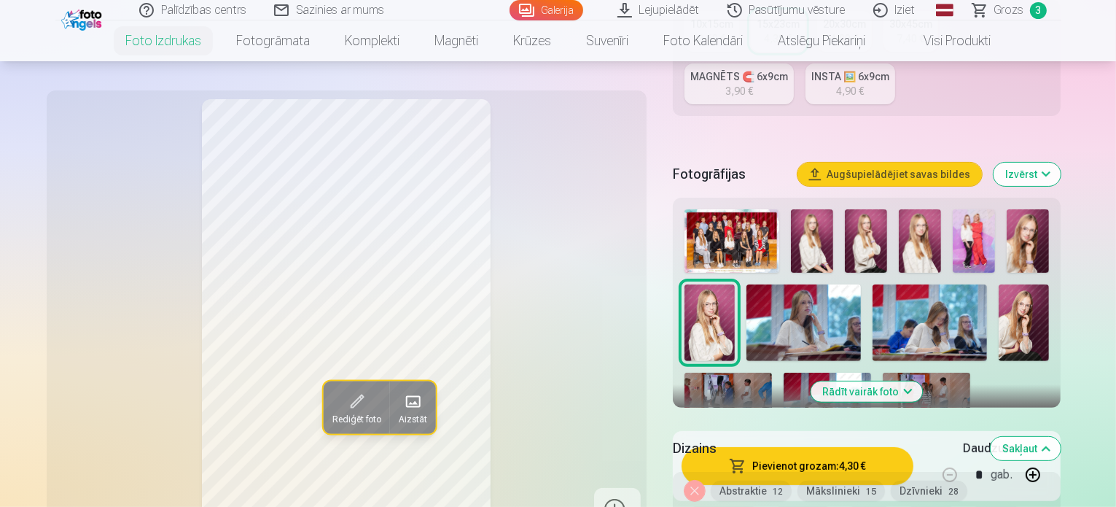
click at [1029, 209] on img at bounding box center [1028, 240] width 42 height 63
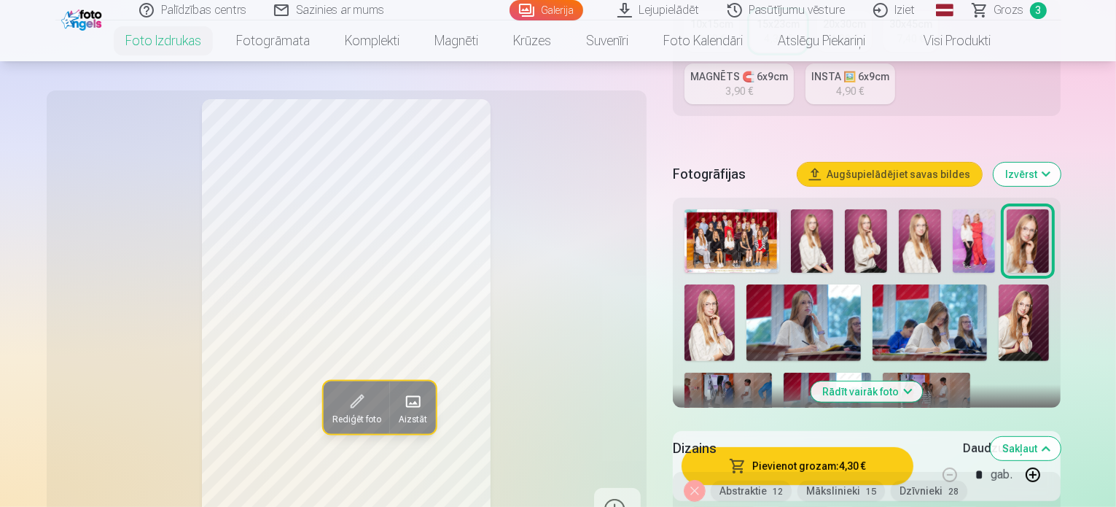
click at [999, 284] on img at bounding box center [1024, 322] width 51 height 77
click at [923, 381] on button "Rādīt vairāk foto" at bounding box center [867, 391] width 112 height 20
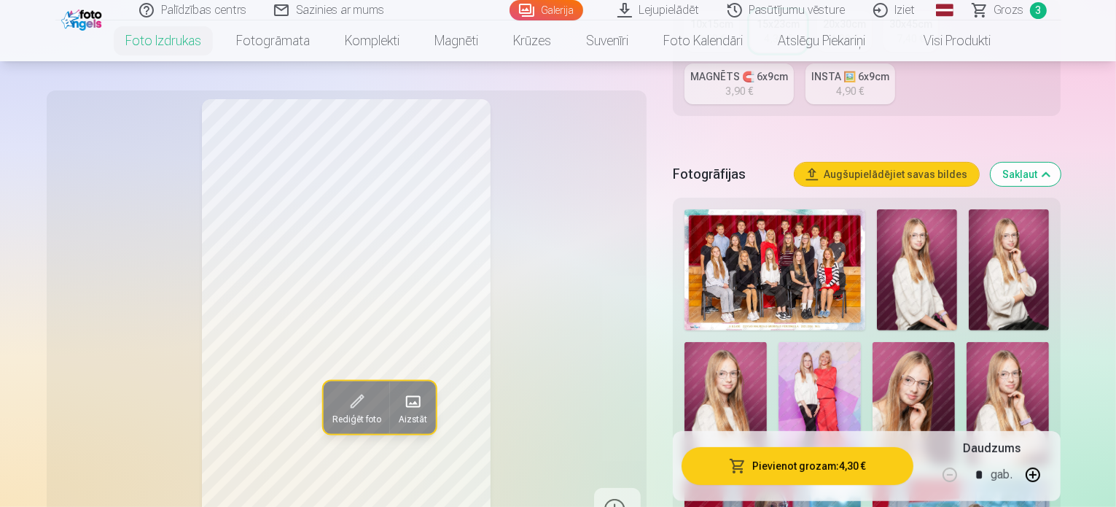
click at [332, 413] on span "Rediģēt foto" at bounding box center [356, 419] width 49 height 12
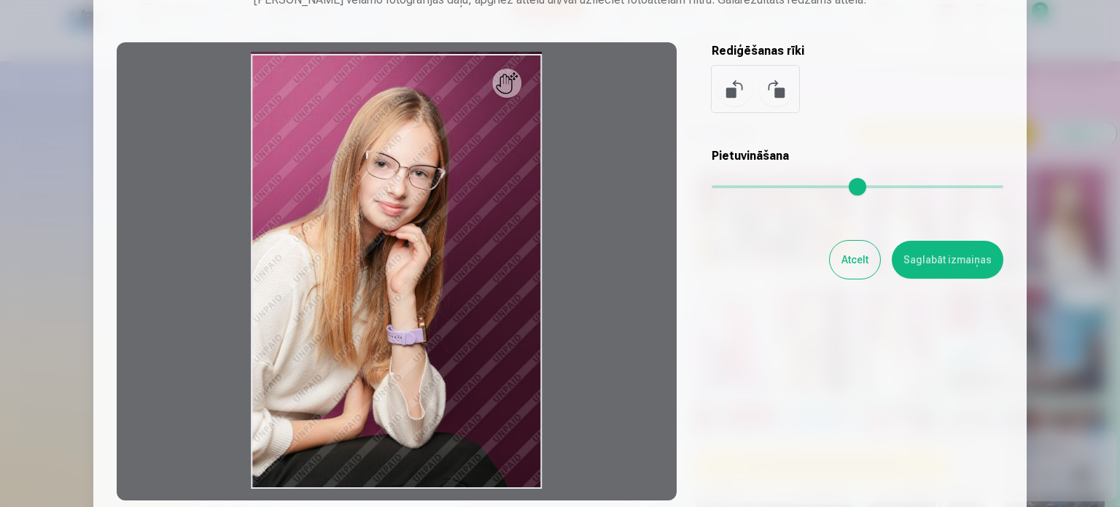
scroll to position [0, 0]
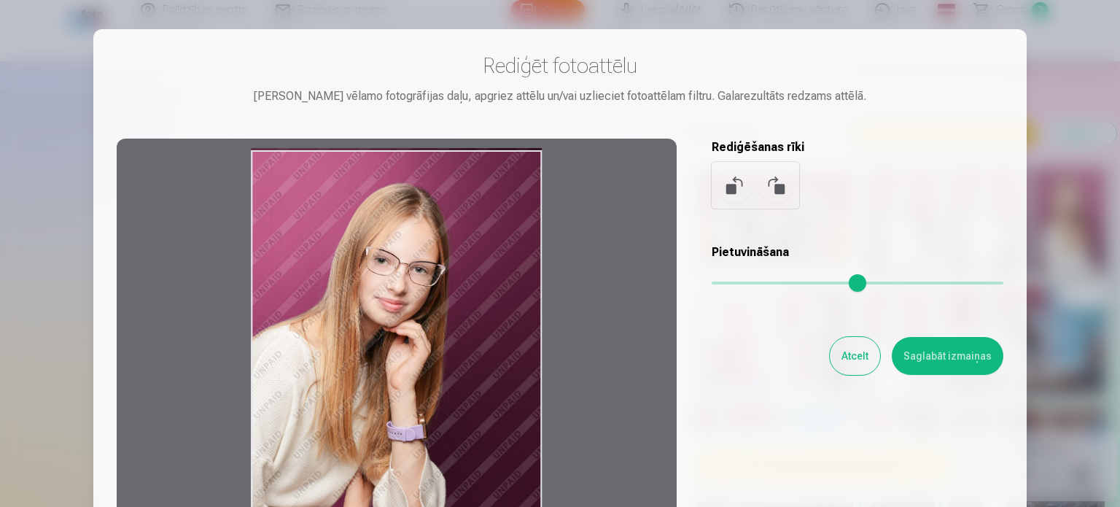
drag, startPoint x: 498, startPoint y: 294, endPoint x: 493, endPoint y: 196, distance: 97.8
click at [497, 195] on div at bounding box center [397, 368] width 560 height 458
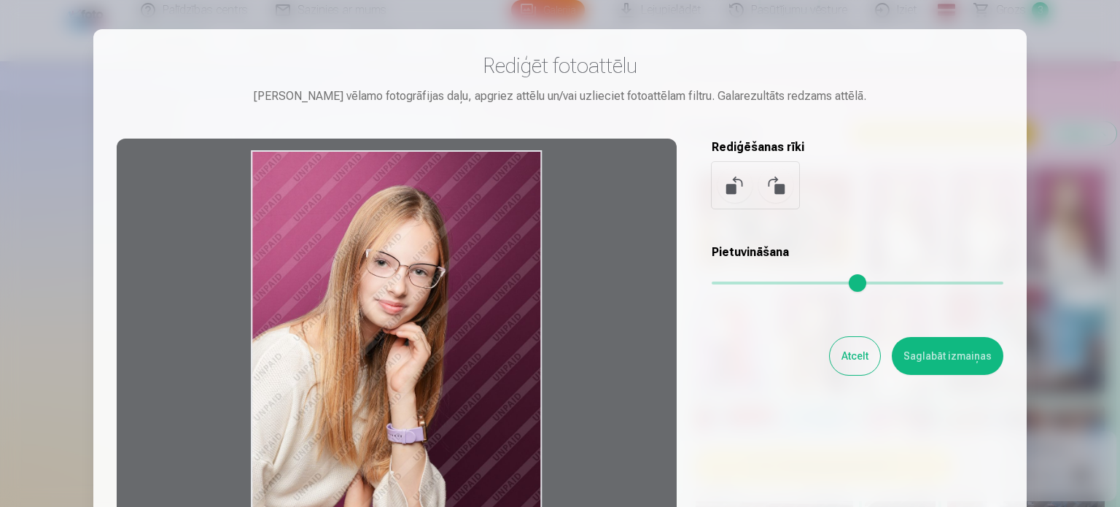
drag, startPoint x: 493, startPoint y: 196, endPoint x: 488, endPoint y: 212, distance: 16.8
click at [488, 212] on div at bounding box center [397, 368] width 560 height 458
click at [959, 358] on button "Saglabāt izmaiņas" at bounding box center [948, 356] width 112 height 38
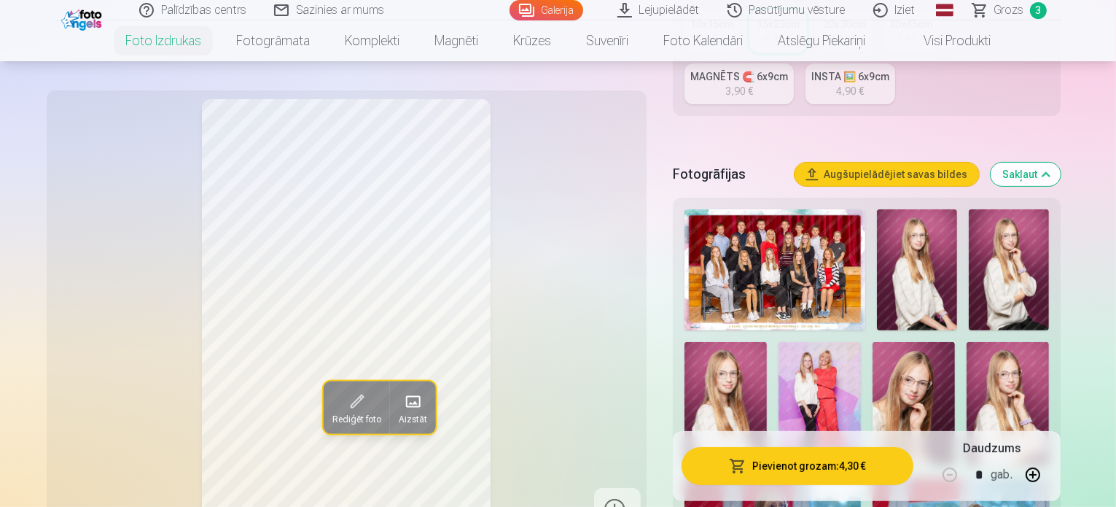
click at [822, 467] on button "Pievienot grozam : 4,30 €" at bounding box center [798, 466] width 233 height 38
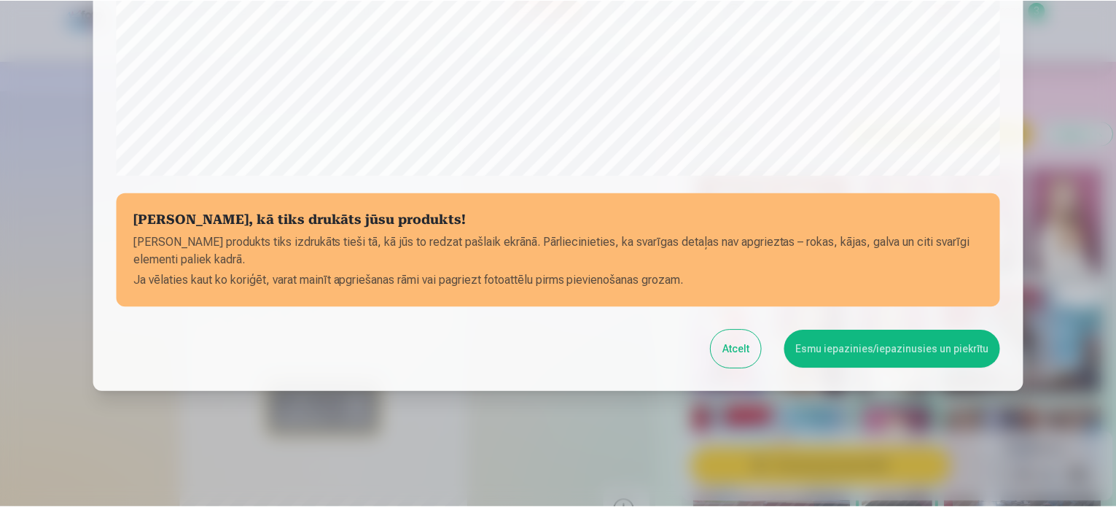
scroll to position [542, 0]
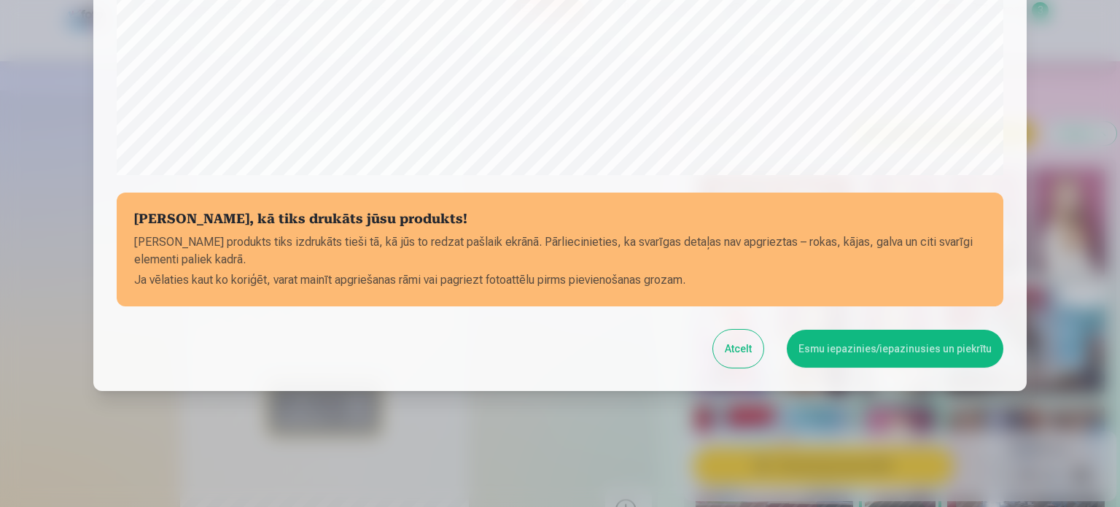
click at [897, 346] on button "Esmu iepazinies/iepazinusies un piekrītu" at bounding box center [895, 348] width 217 height 38
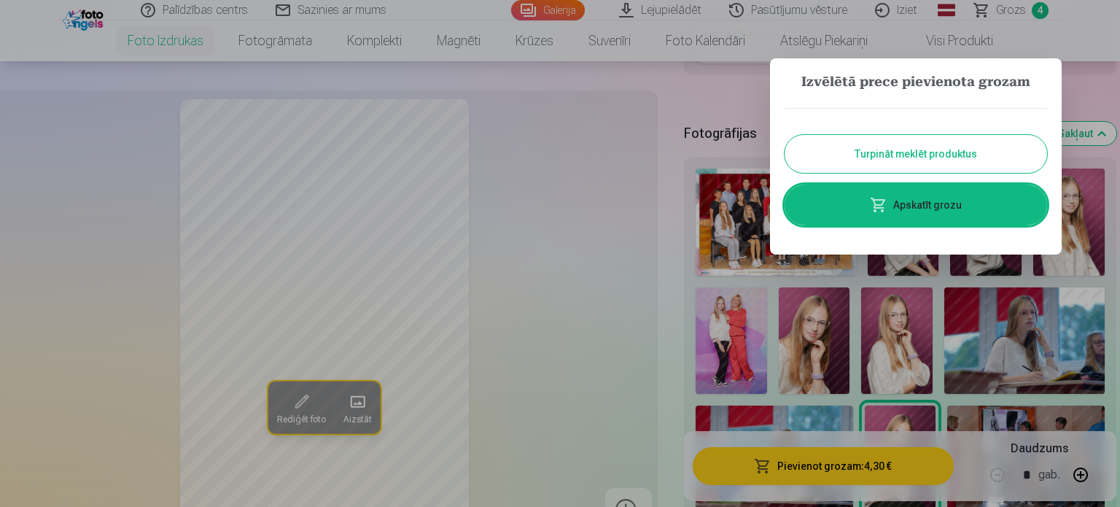
click at [916, 157] on button "Turpināt meklēt produktus" at bounding box center [915, 154] width 262 height 38
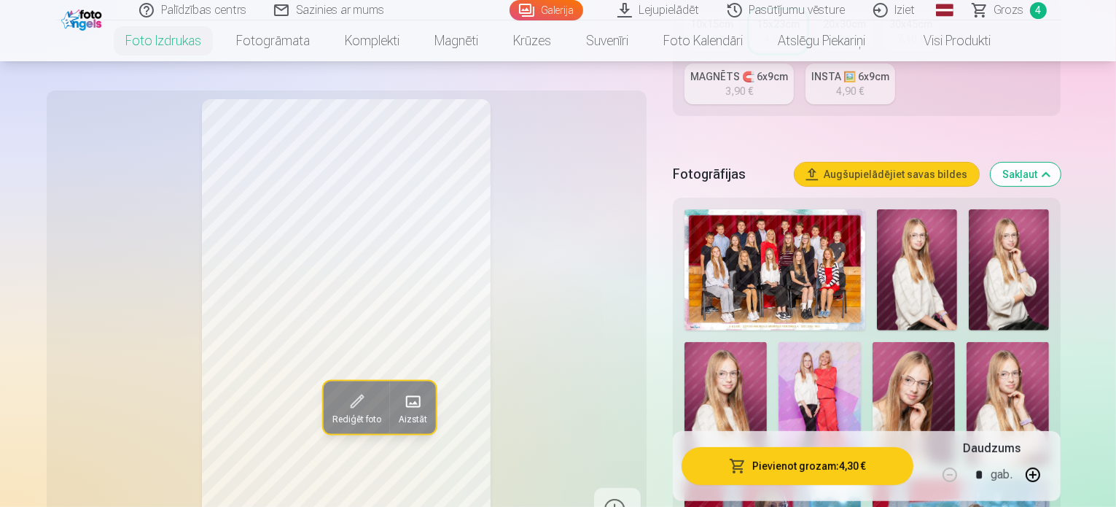
click at [894, 243] on img at bounding box center [917, 269] width 80 height 121
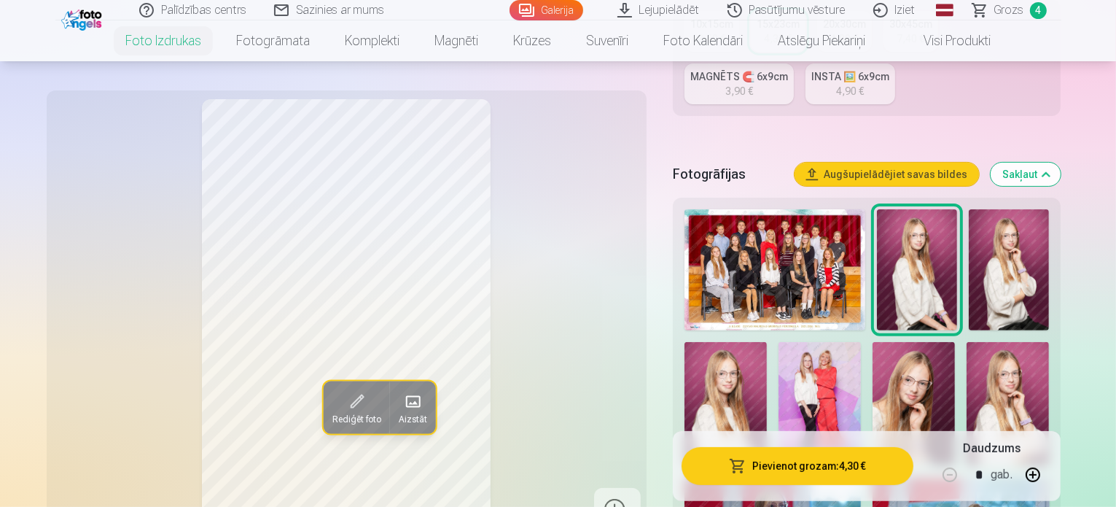
click at [767, 342] on img at bounding box center [726, 404] width 82 height 124
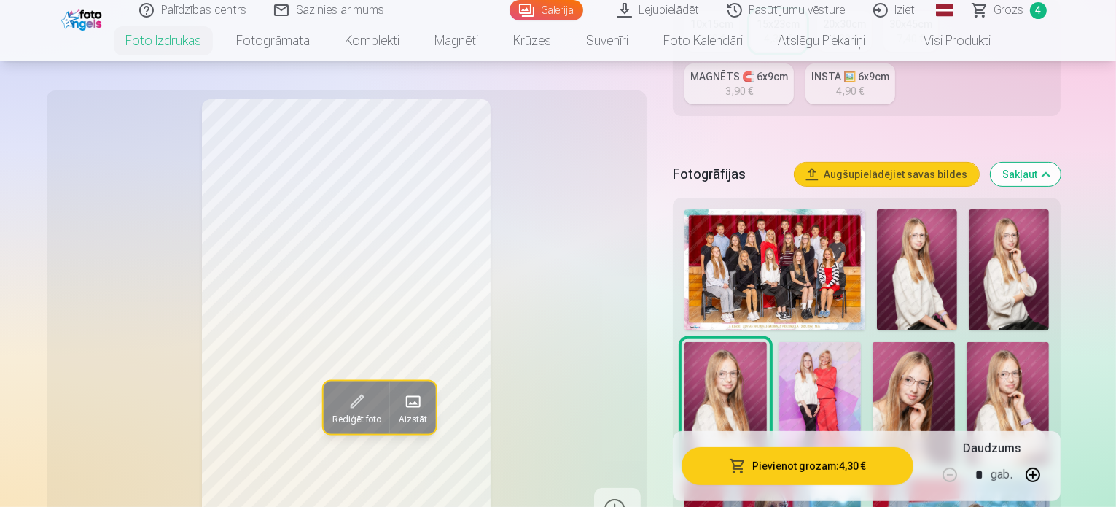
click at [1002, 235] on img at bounding box center [1009, 269] width 80 height 121
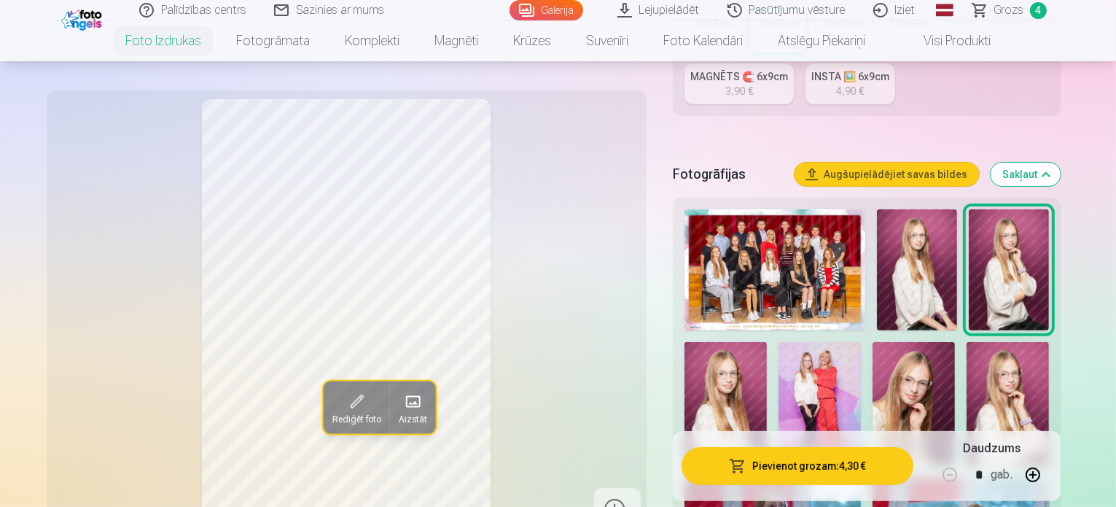
click at [967, 355] on img at bounding box center [1008, 404] width 82 height 124
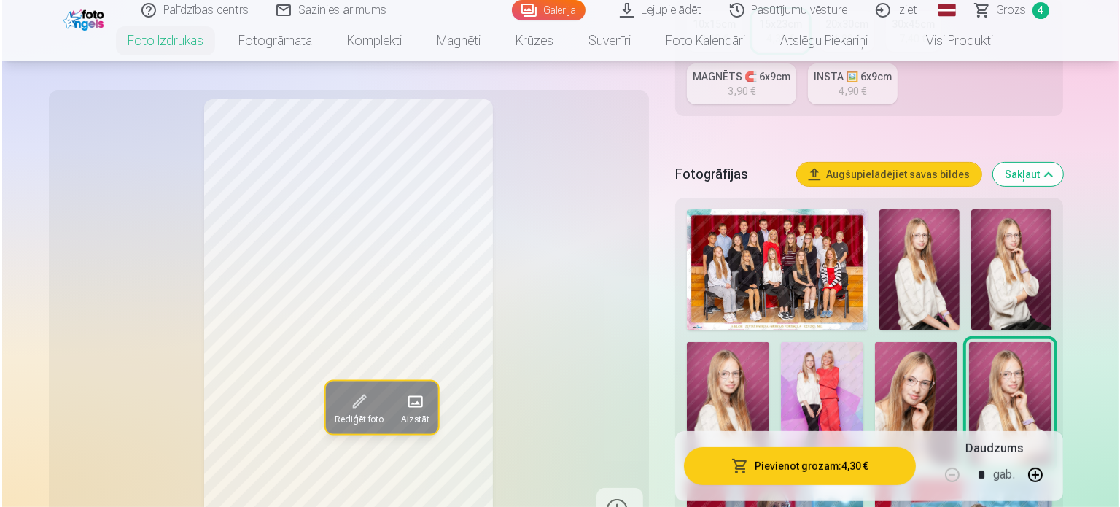
scroll to position [777, 0]
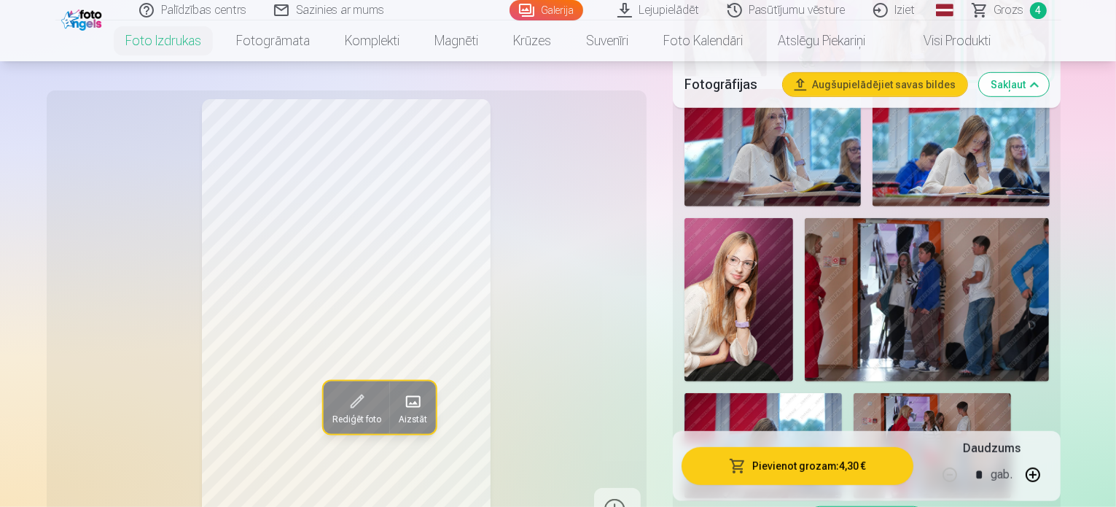
click at [862, 459] on button "Pievienot grozam : 4,30 €" at bounding box center [798, 466] width 233 height 38
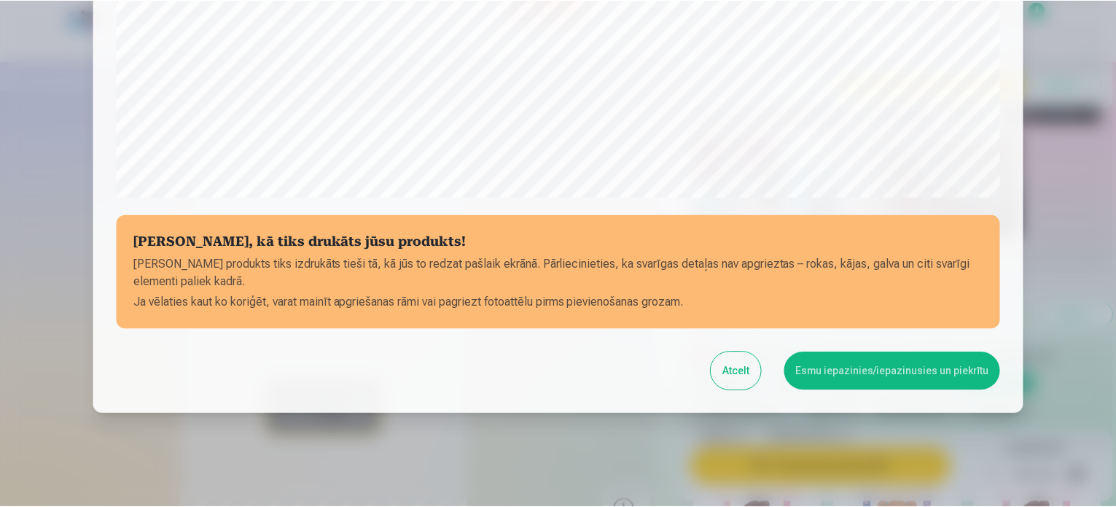
scroll to position [542, 0]
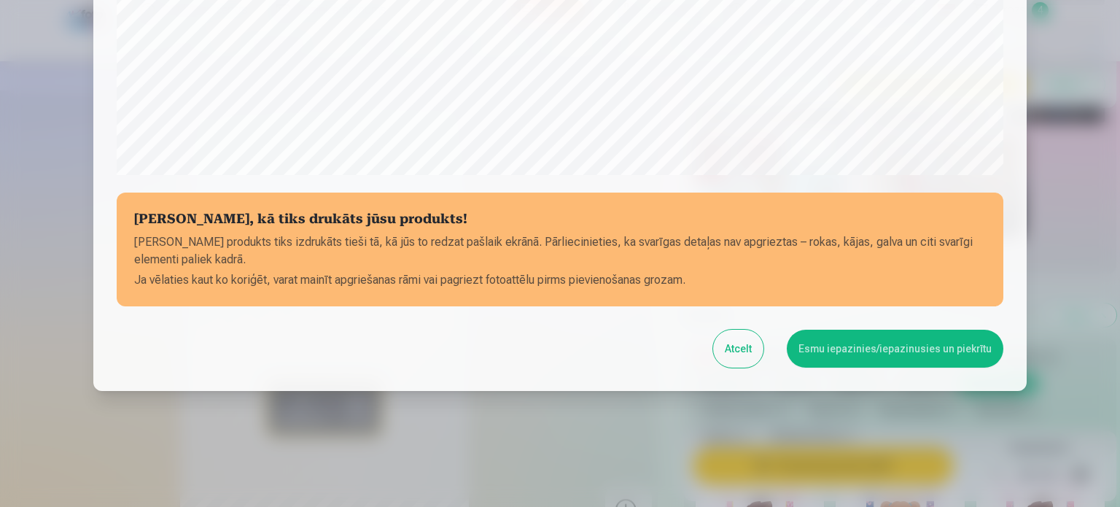
click at [883, 339] on button "Esmu iepazinies/iepazinusies un piekrītu" at bounding box center [895, 348] width 217 height 38
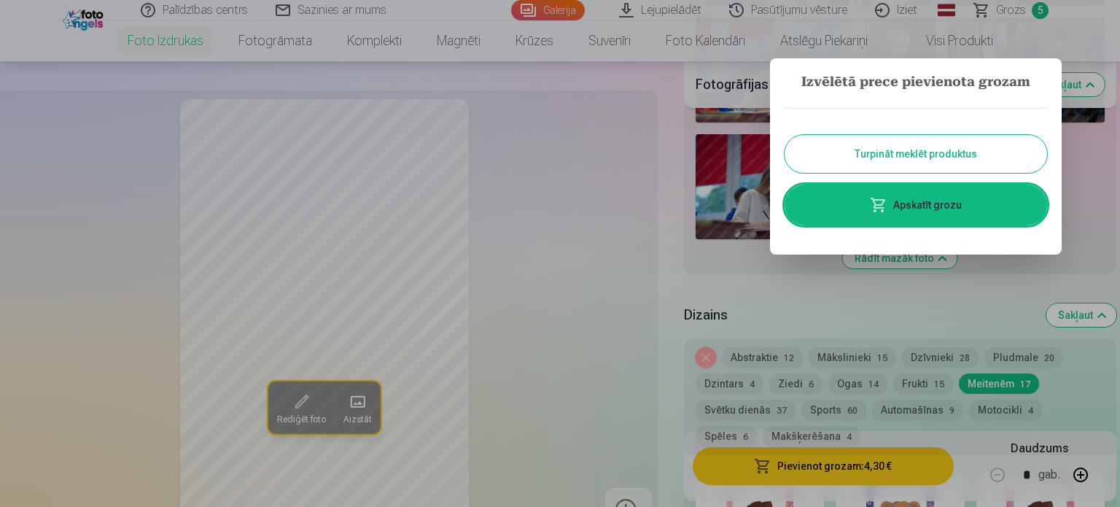
click at [859, 156] on button "Turpināt meklēt produktus" at bounding box center [915, 154] width 262 height 38
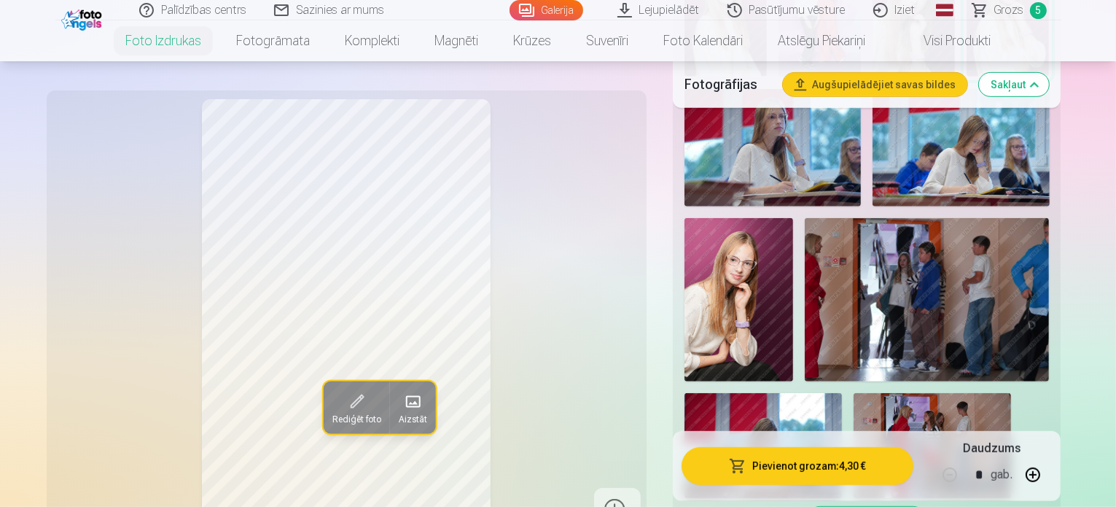
scroll to position [194, 0]
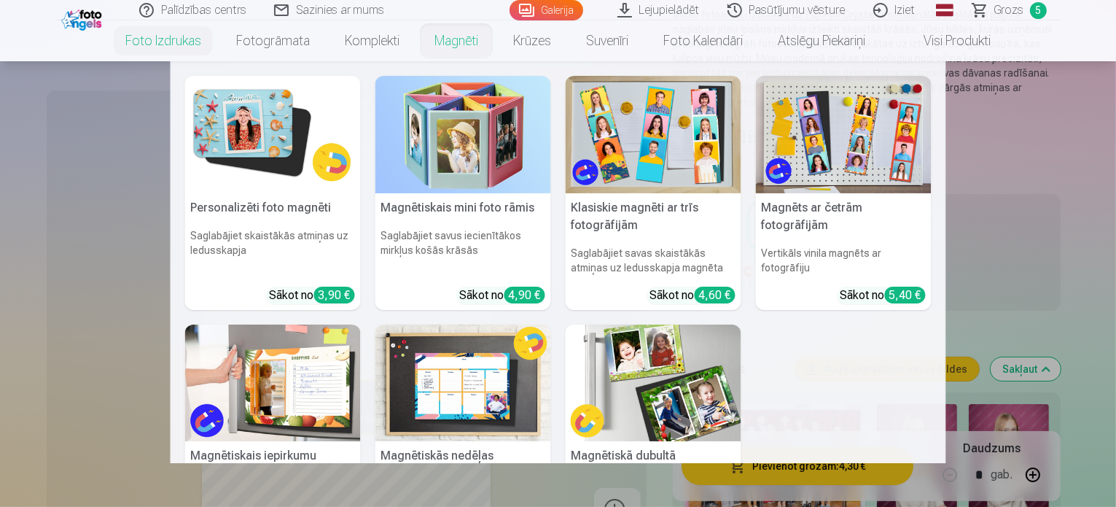
click at [434, 45] on link "Magnēti" at bounding box center [456, 40] width 79 height 41
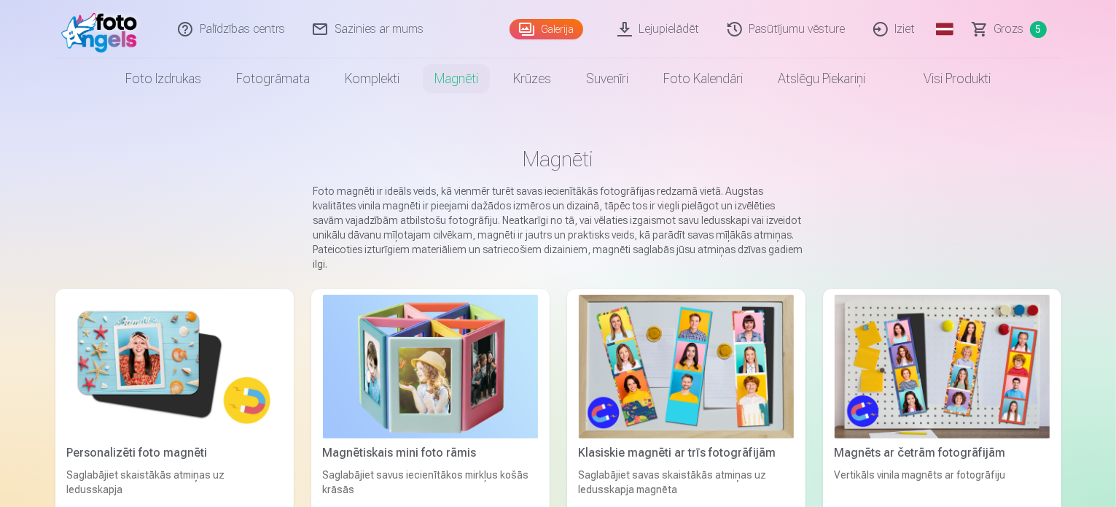
click at [97, 323] on img at bounding box center [174, 367] width 215 height 144
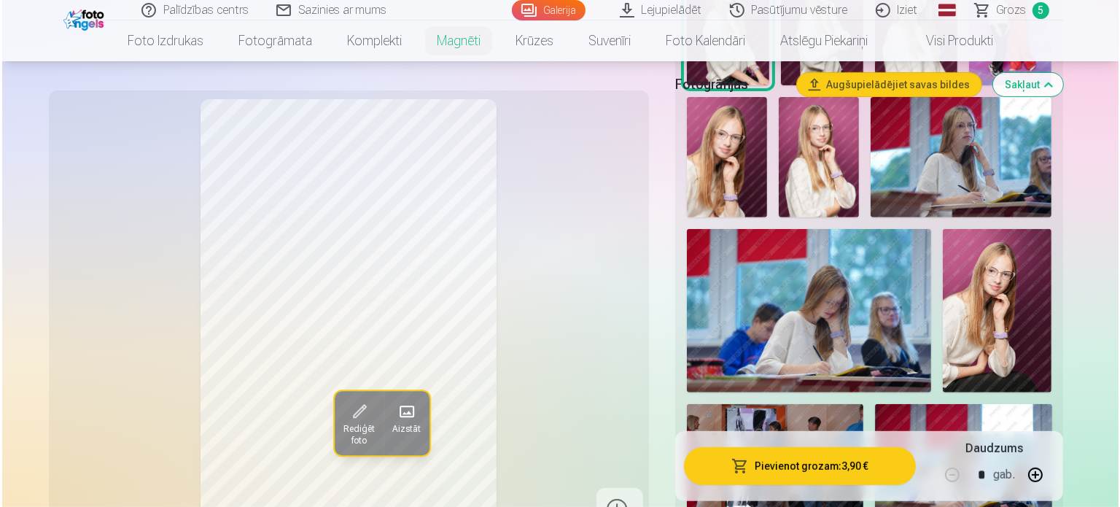
scroll to position [389, 0]
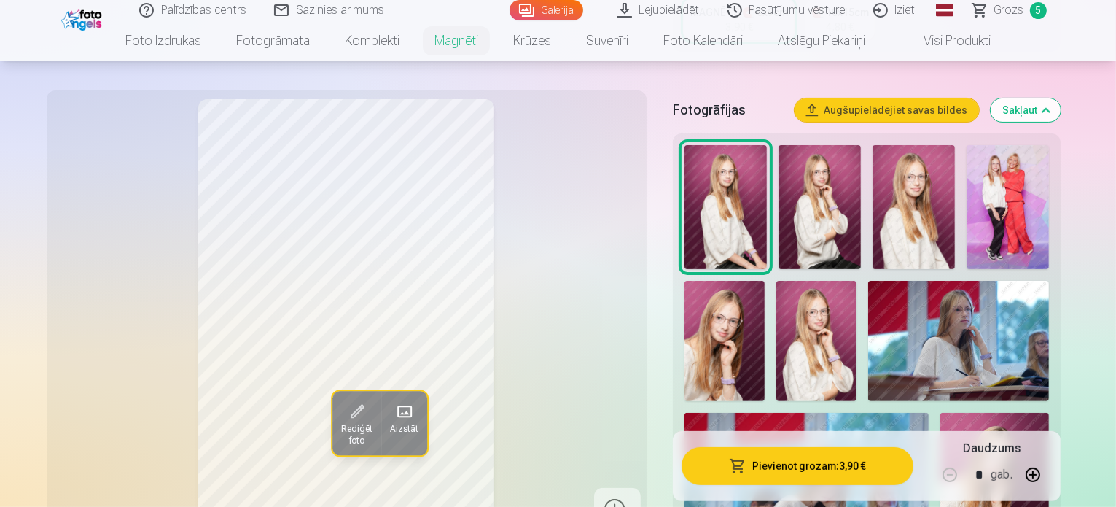
click at [765, 281] on img at bounding box center [725, 341] width 80 height 120
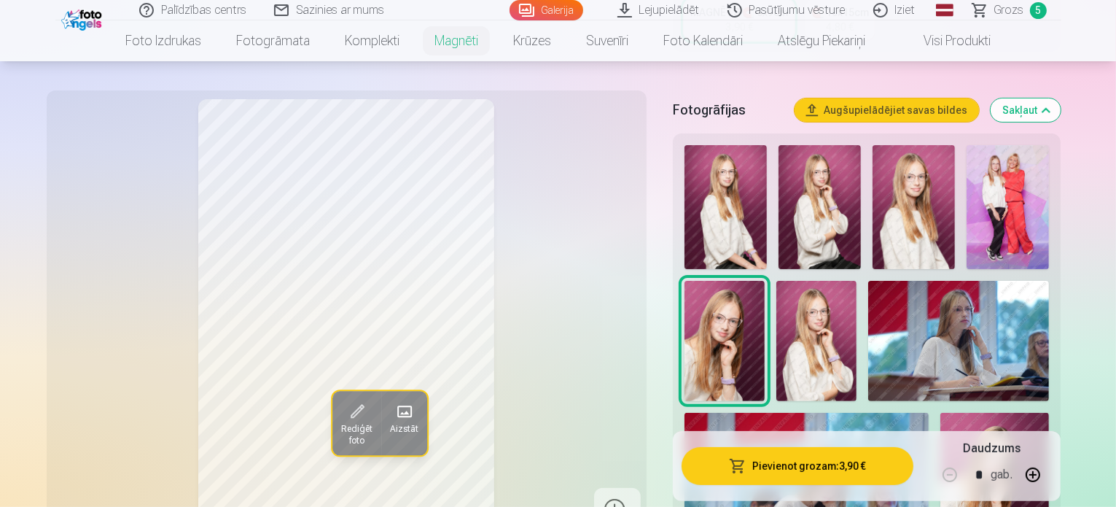
click at [858, 461] on button "Pievienot grozam : 3,90 €" at bounding box center [798, 466] width 233 height 38
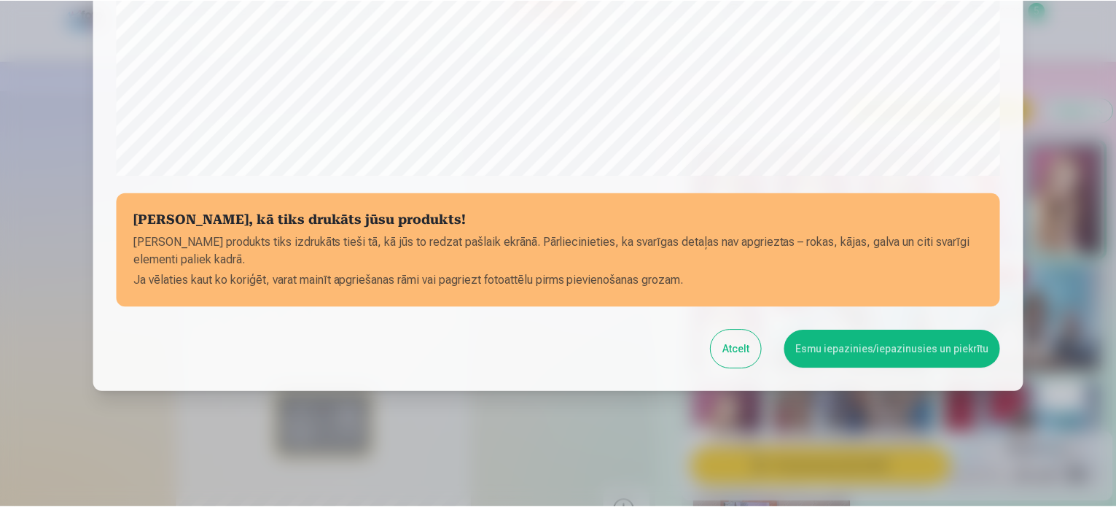
scroll to position [542, 0]
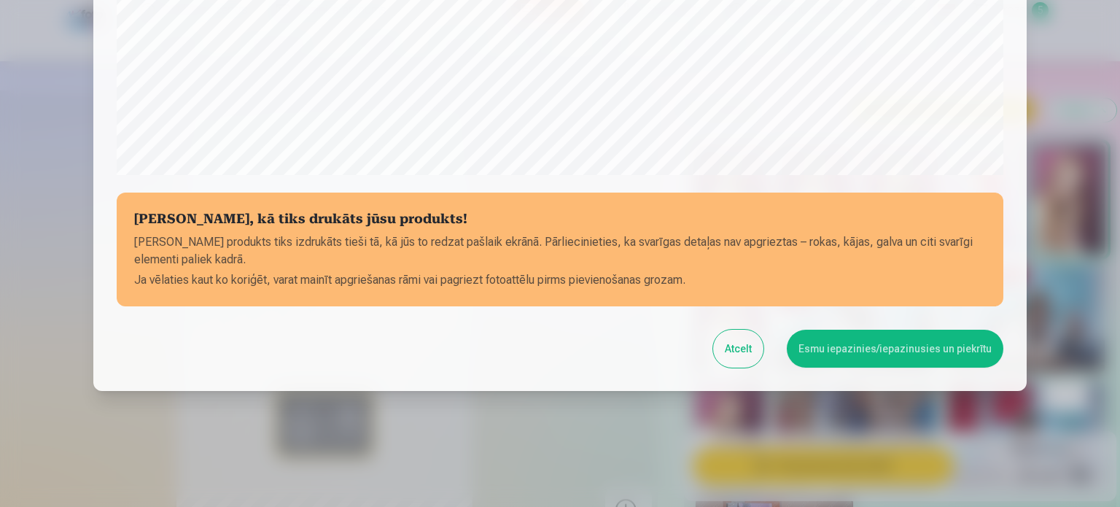
click at [901, 343] on button "Esmu iepazinies/iepazinusies un piekrītu" at bounding box center [895, 348] width 217 height 38
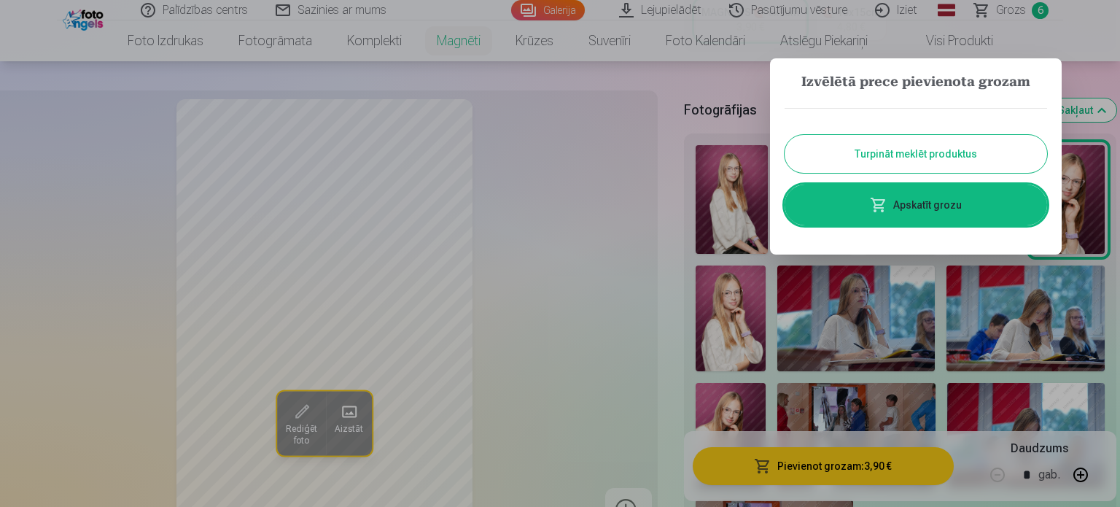
click at [921, 204] on link "Apskatīt grozu" at bounding box center [915, 204] width 262 height 41
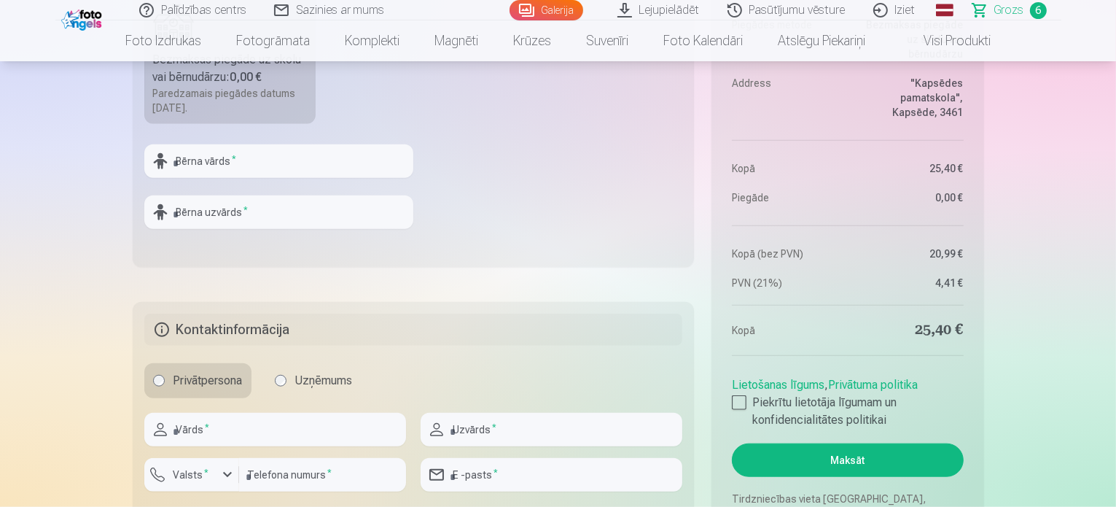
scroll to position [1360, 0]
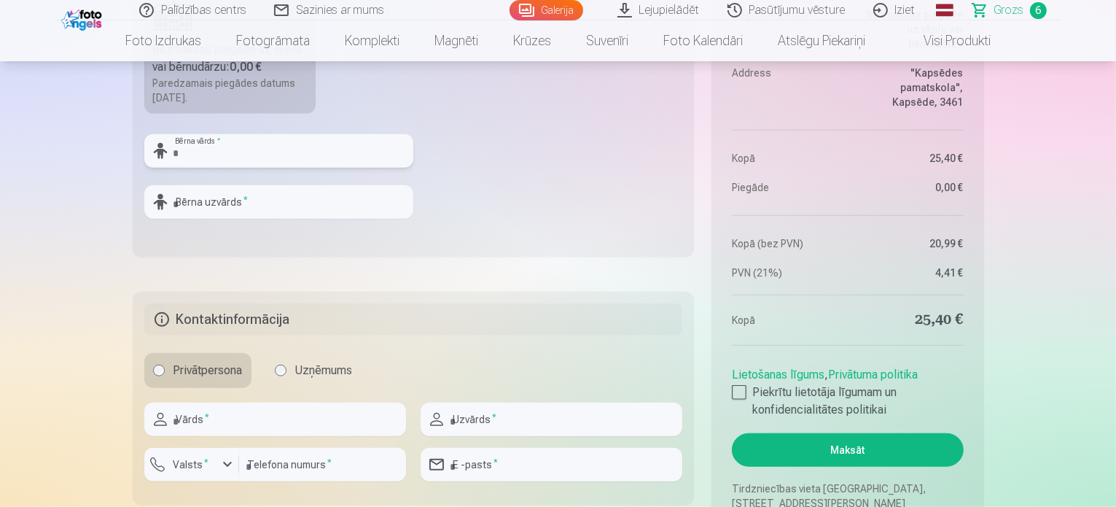
click at [289, 147] on input "text" at bounding box center [278, 151] width 269 height 34
click at [293, 149] on input "text" at bounding box center [278, 151] width 269 height 34
type input "********"
click at [260, 203] on input "text" at bounding box center [278, 202] width 269 height 34
type input "*********"
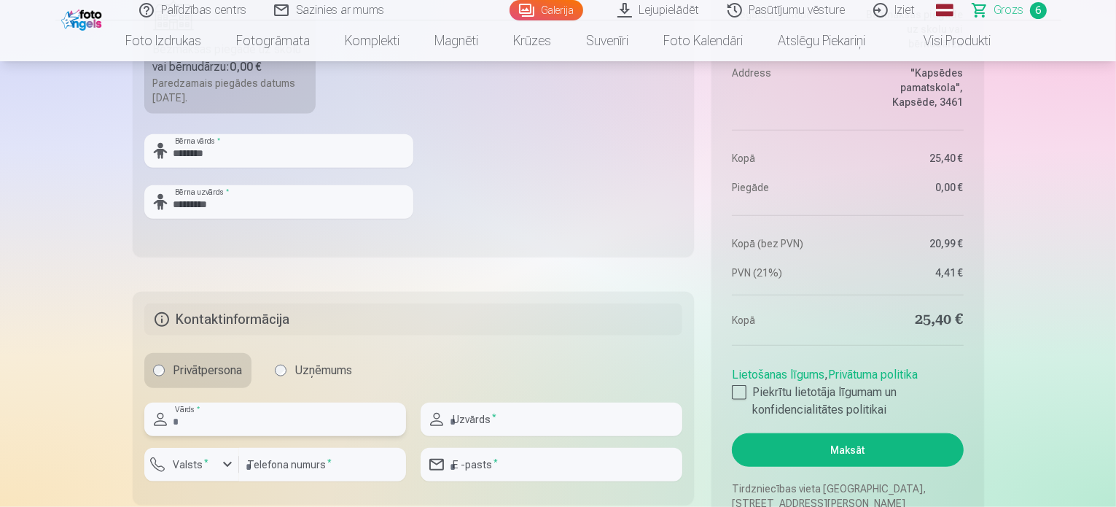
click at [309, 415] on input "text" at bounding box center [275, 419] width 262 height 34
type input "***"
type input "*********"
type input "********"
type input "**********"
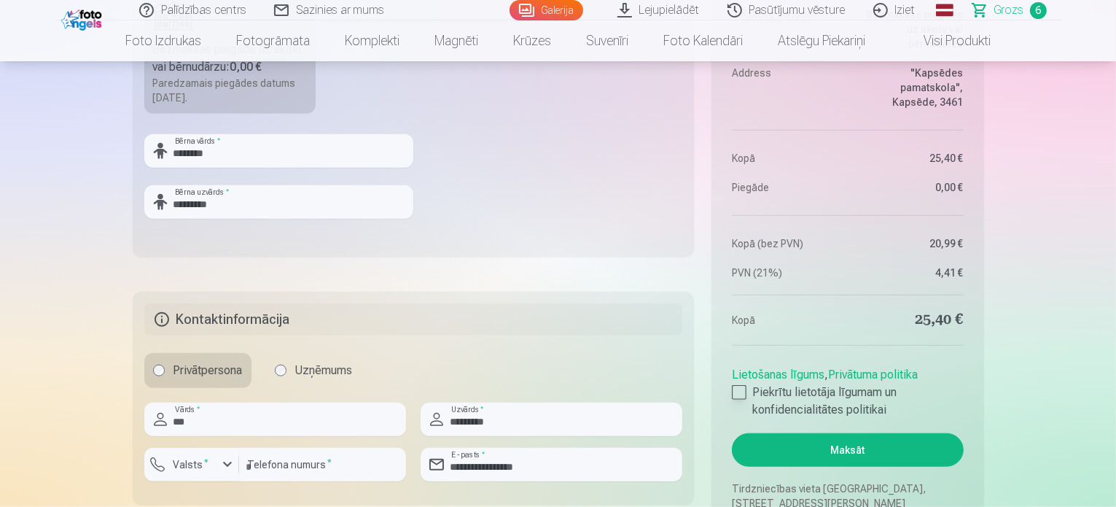
click at [741, 391] on div at bounding box center [739, 392] width 15 height 15
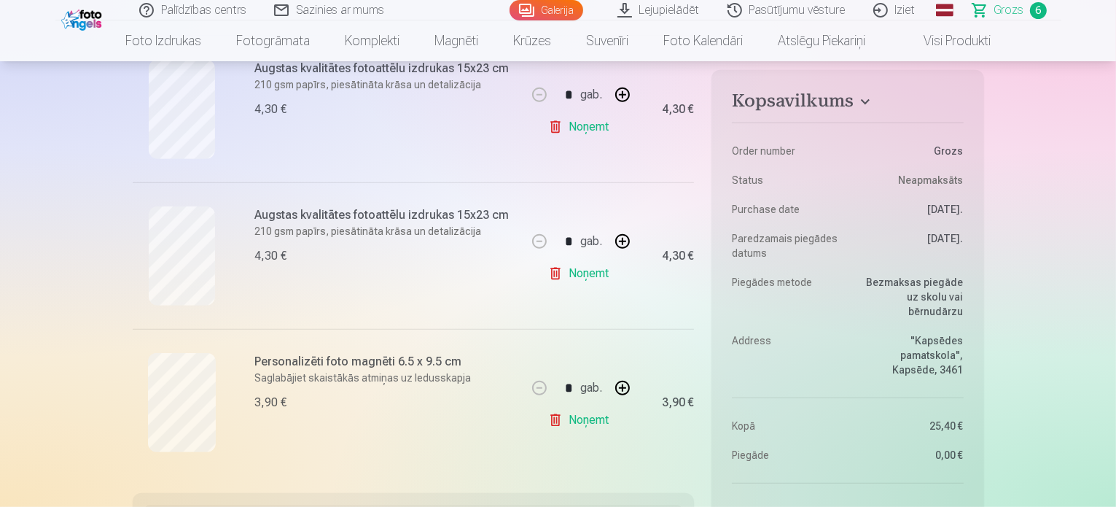
scroll to position [583, 0]
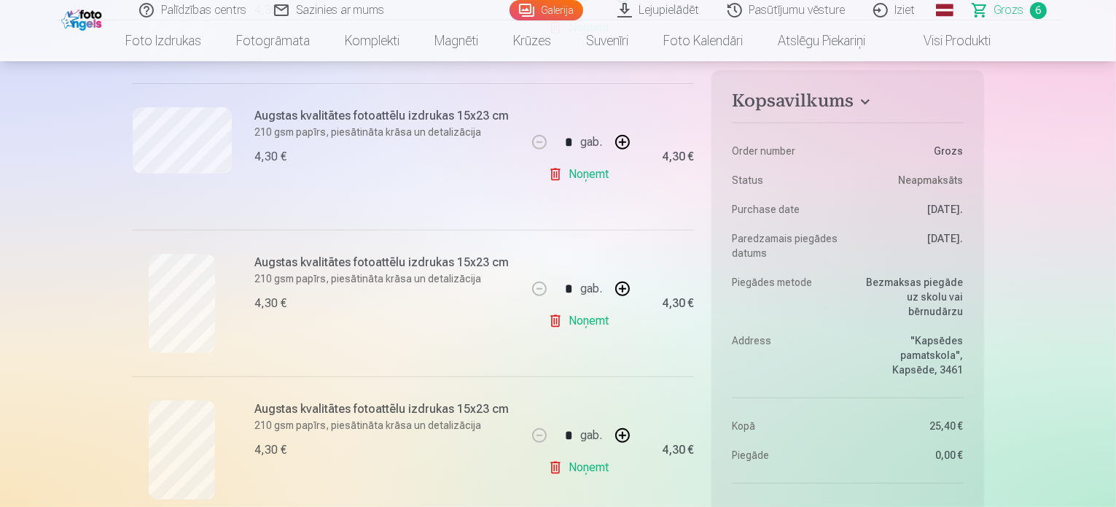
click at [596, 466] on link "Noņemt" at bounding box center [581, 467] width 66 height 29
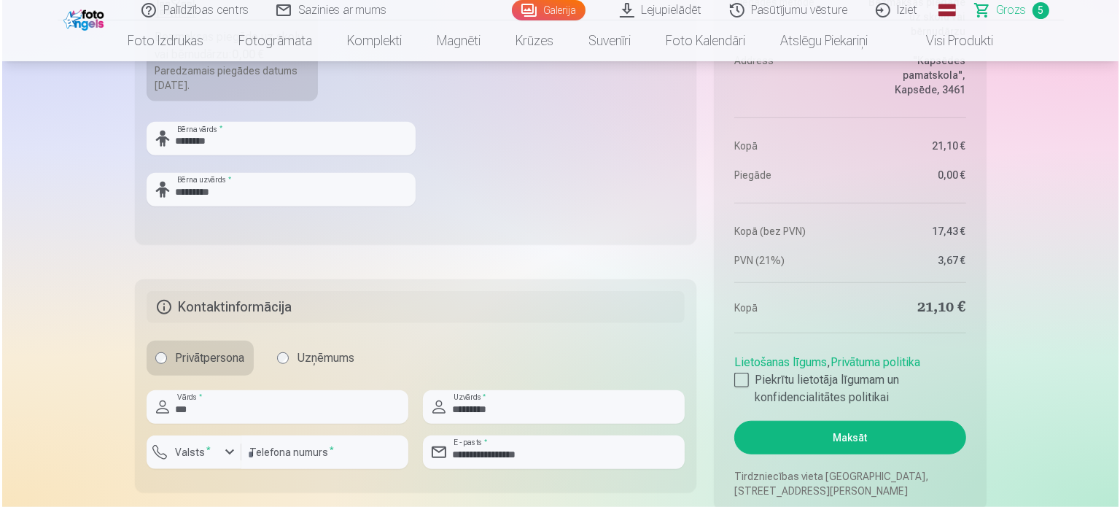
scroll to position [1360, 0]
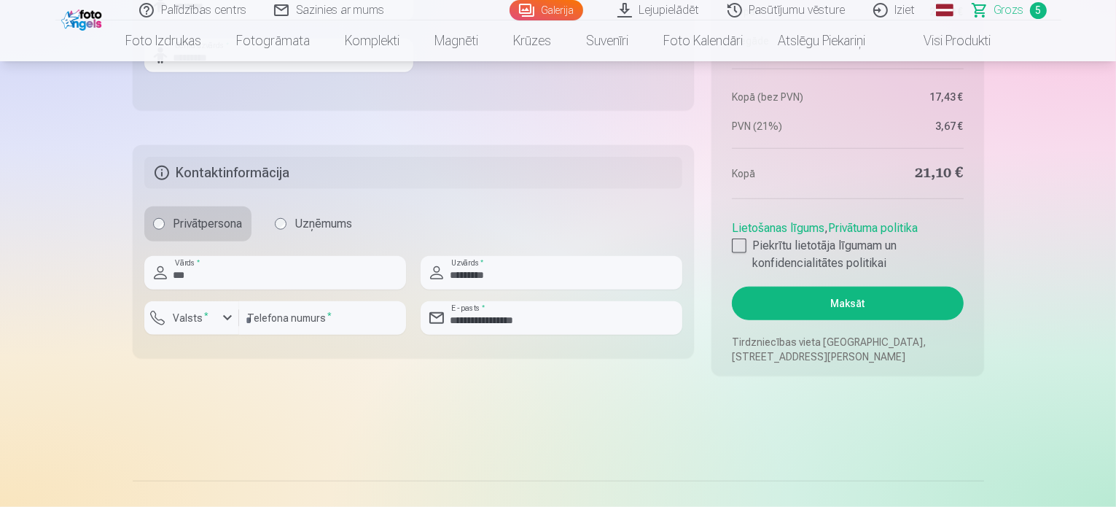
click at [870, 298] on button "Maksāt" at bounding box center [847, 303] width 231 height 34
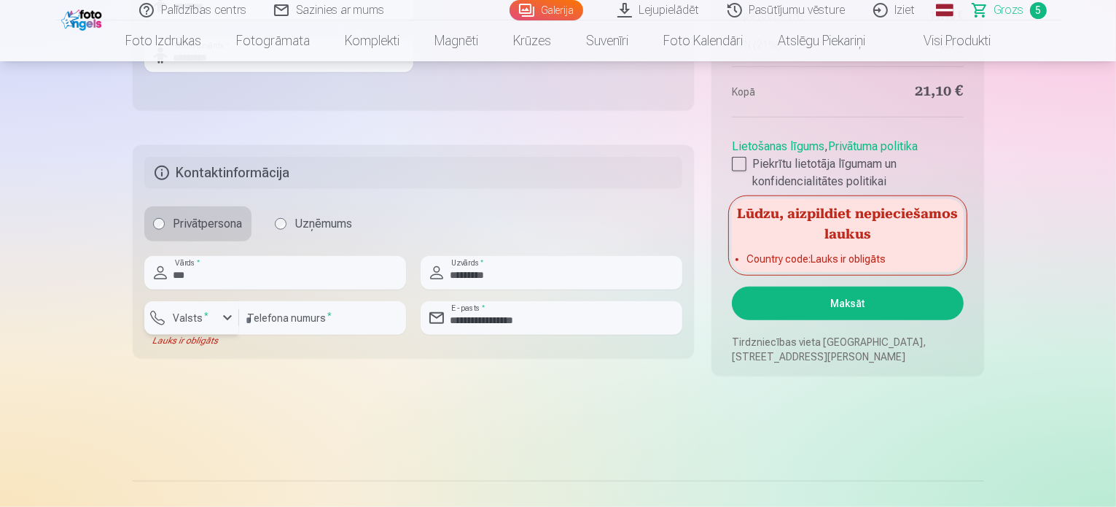
click at [227, 319] on div "button" at bounding box center [227, 317] width 17 height 17
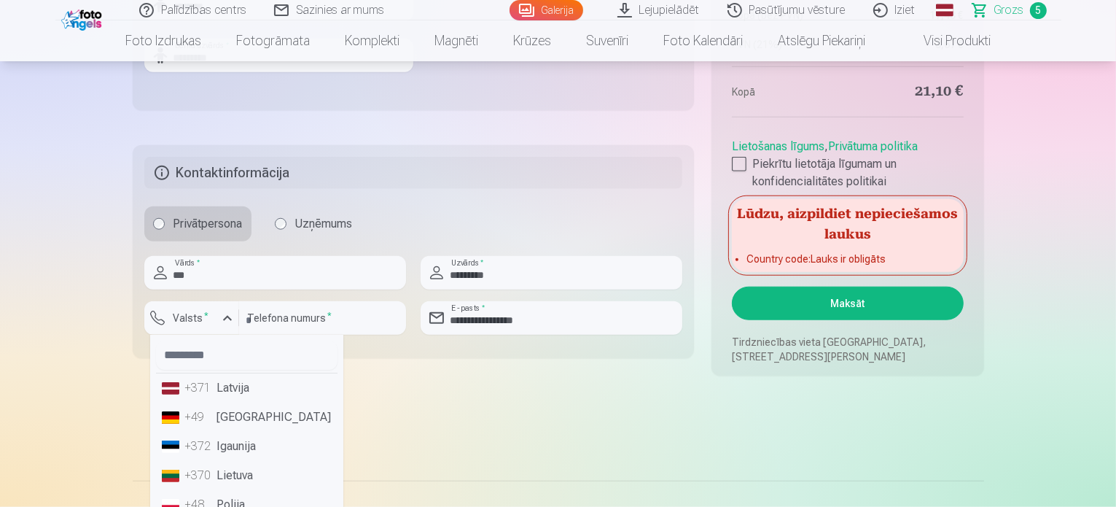
click at [216, 386] on li "+371 Latvija" at bounding box center [247, 387] width 182 height 29
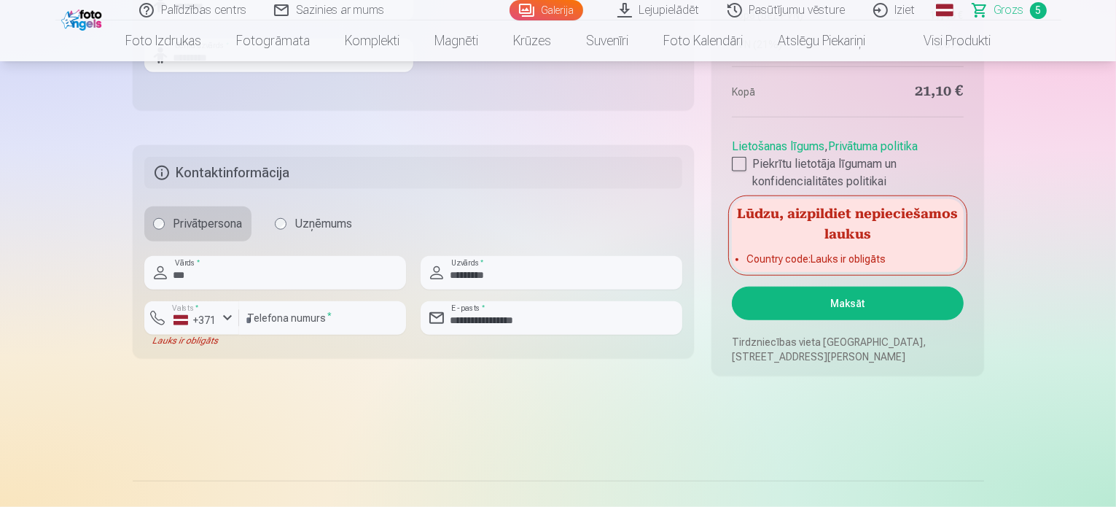
click at [810, 300] on button "Maksāt" at bounding box center [847, 303] width 231 height 34
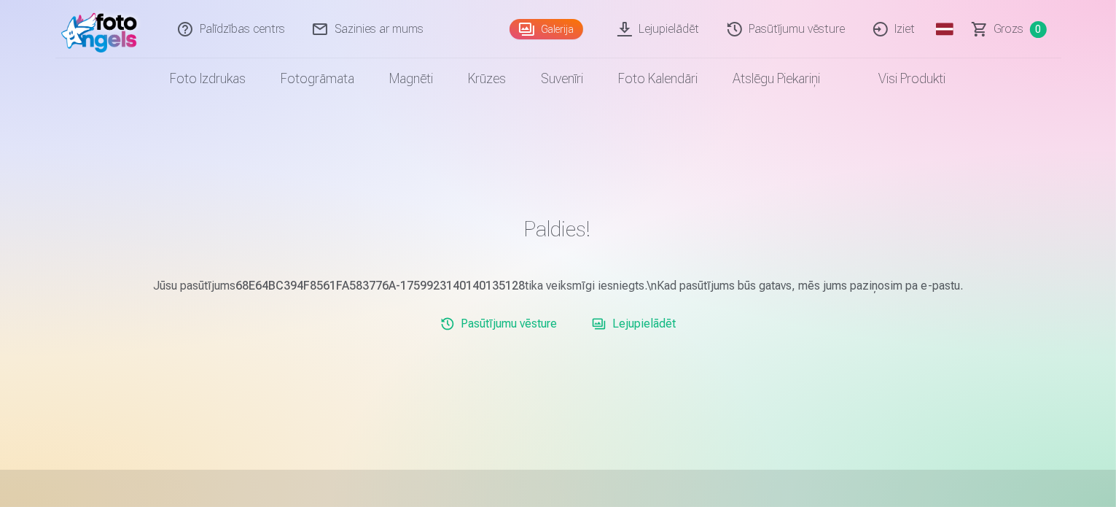
click at [908, 34] on link "Iziet" at bounding box center [895, 29] width 70 height 58
